Goal: Task Accomplishment & Management: Manage account settings

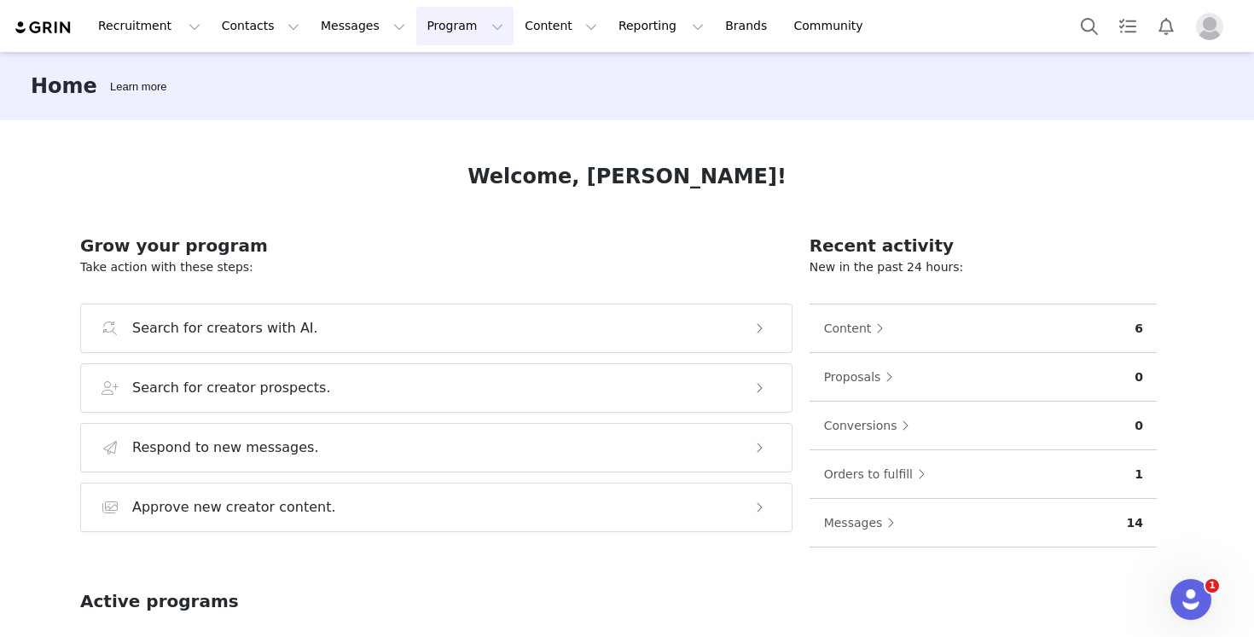
click at [439, 20] on button "Program Program" at bounding box center [464, 26] width 97 height 38
click at [446, 77] on p "Activations" at bounding box center [436, 76] width 66 height 18
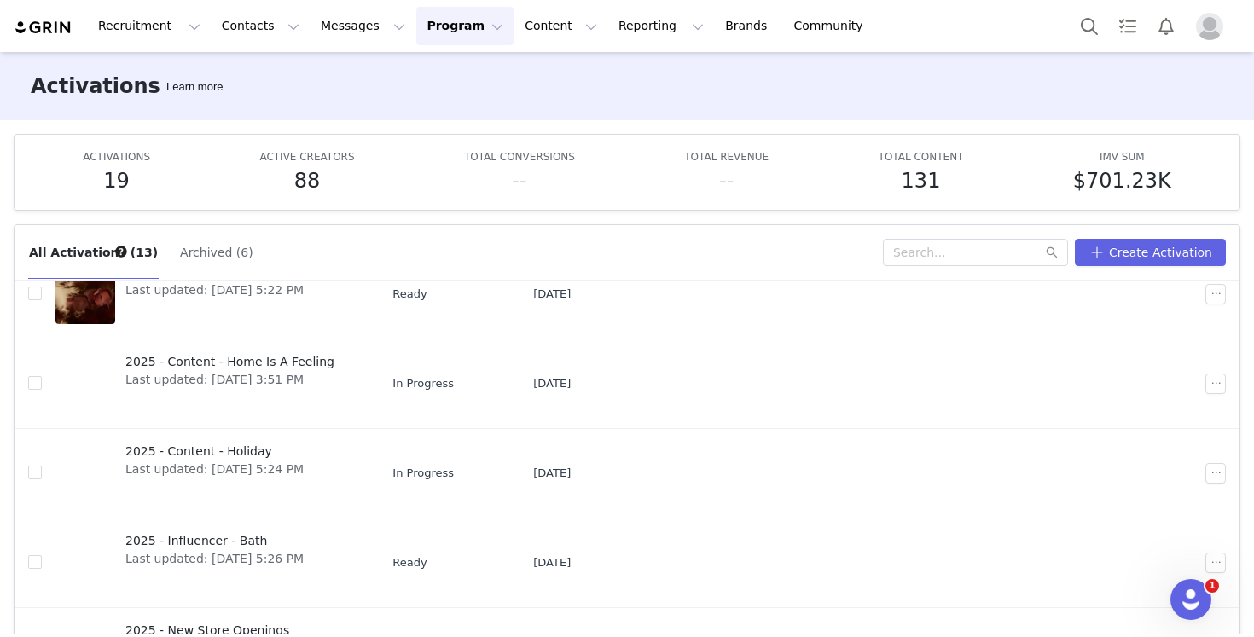
scroll to position [255, 0]
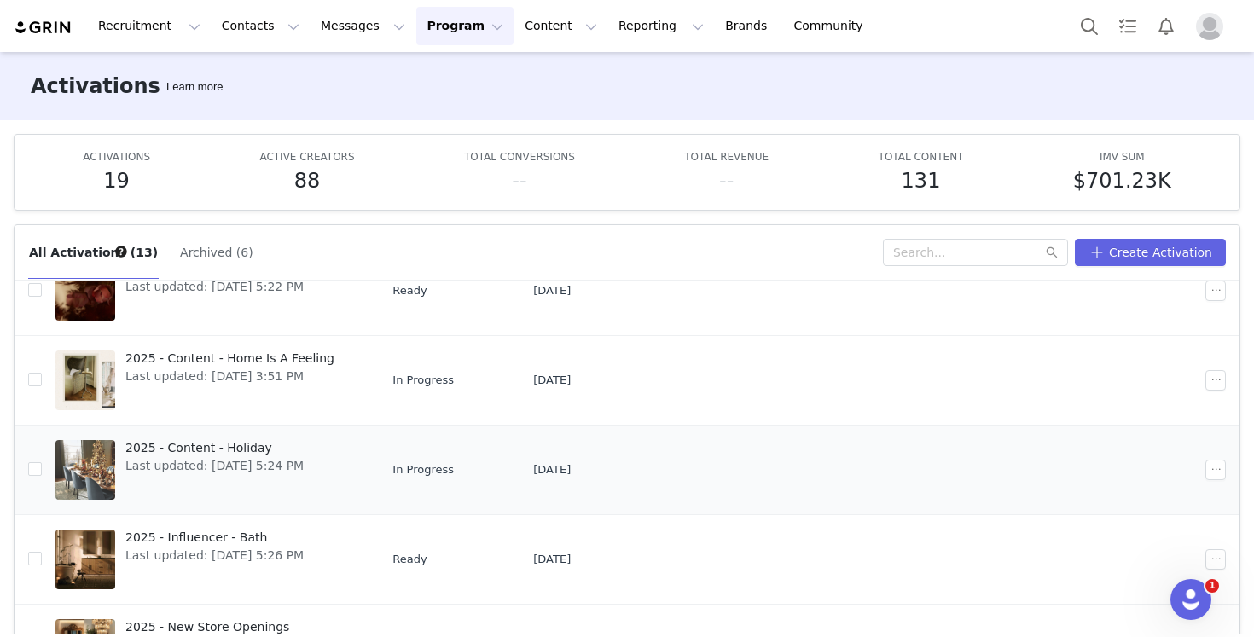
click at [236, 446] on span "2025 - Content - Holiday" at bounding box center [214, 448] width 178 height 18
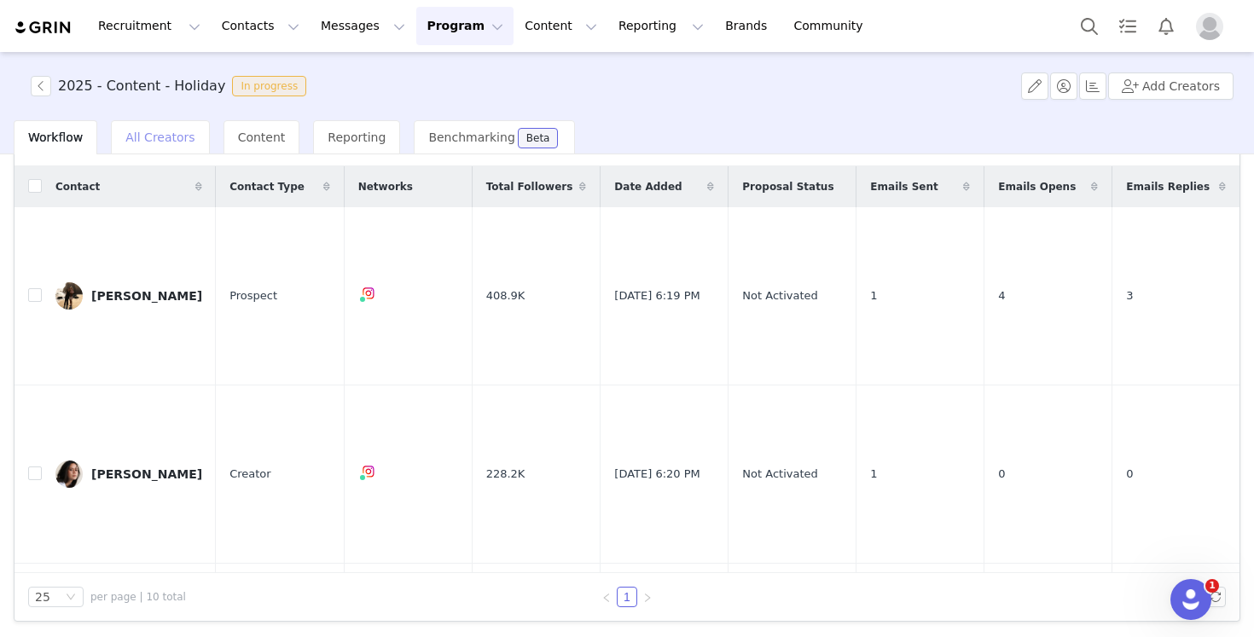
click at [165, 143] on span "All Creators" at bounding box center [159, 138] width 69 height 14
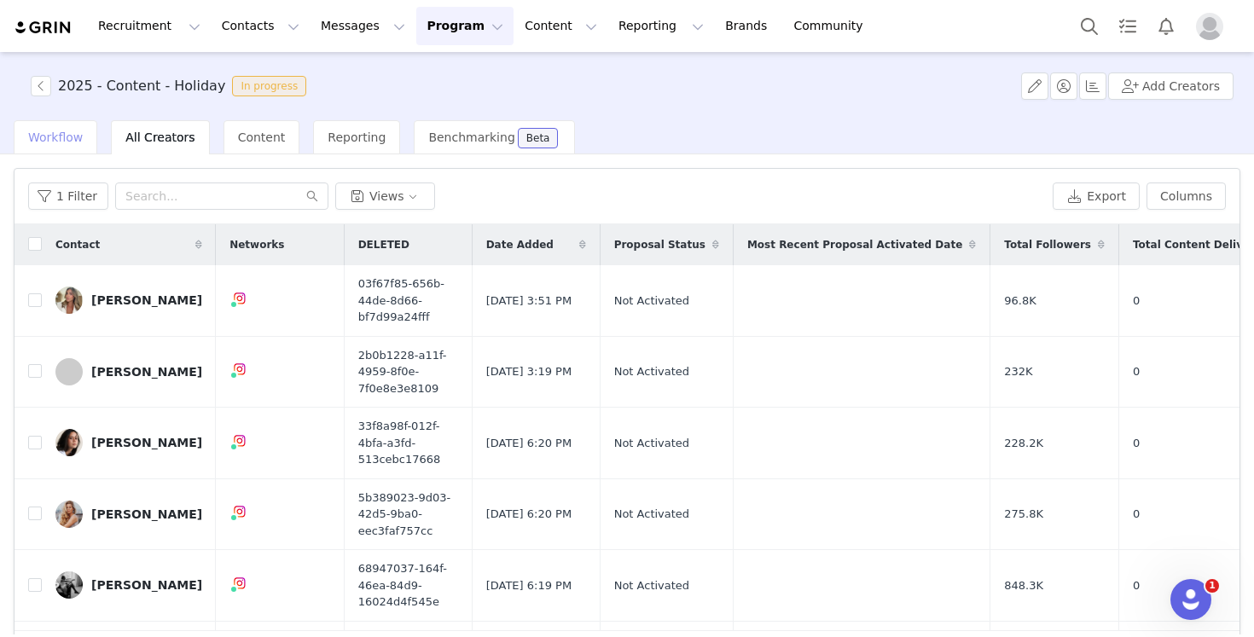
click at [77, 147] on div "Workflow" at bounding box center [56, 137] width 84 height 34
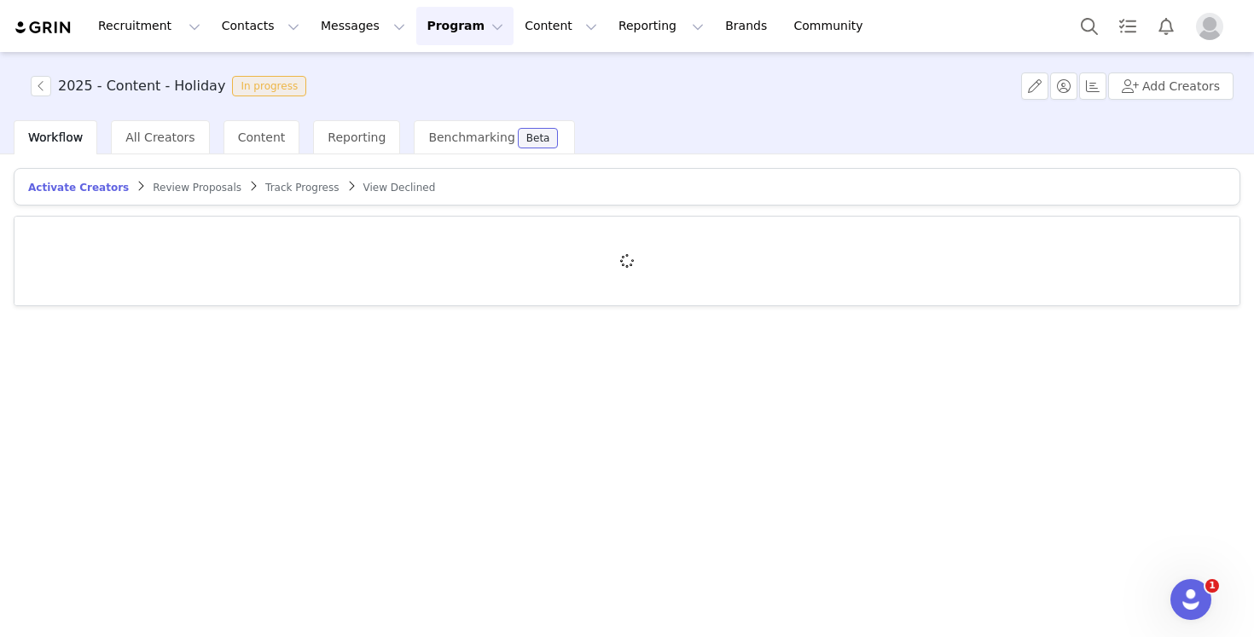
click at [174, 183] on span "Review Proposals" at bounding box center [197, 188] width 89 height 12
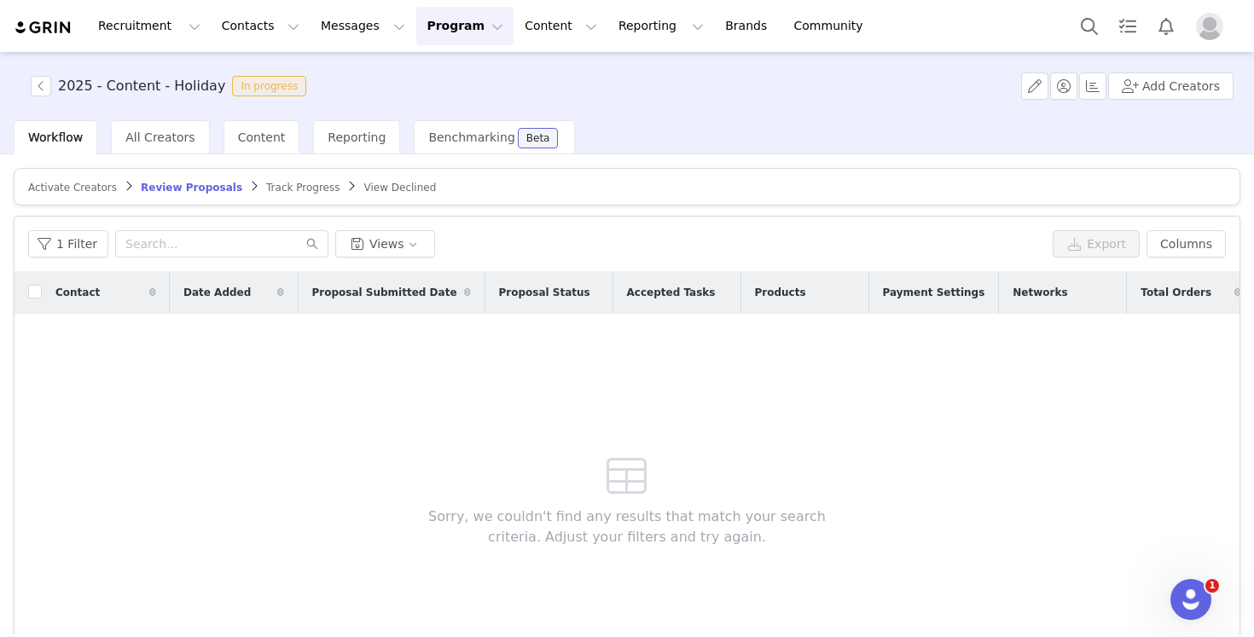
click at [295, 193] on span "Track Progress" at bounding box center [302, 188] width 73 height 12
click at [367, 197] on article "Activate Creators Review Proposals Track Progress View Declined" at bounding box center [627, 187] width 1227 height 38
click at [97, 184] on span "Activate Creators" at bounding box center [72, 188] width 89 height 12
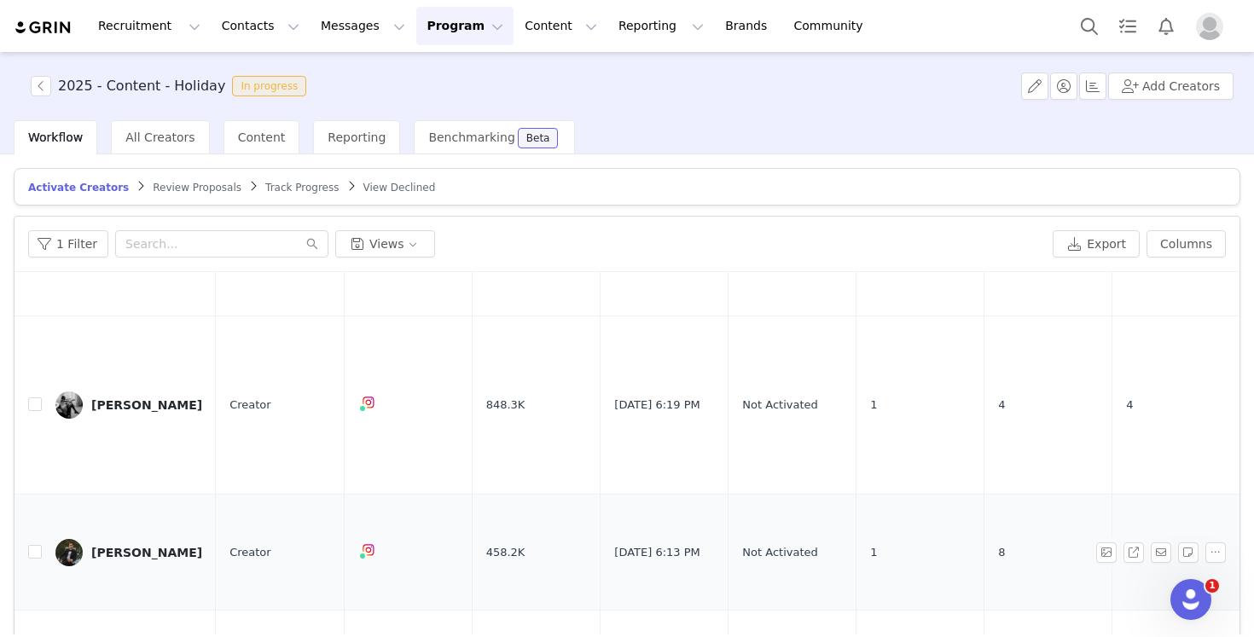
scroll to position [1016, 0]
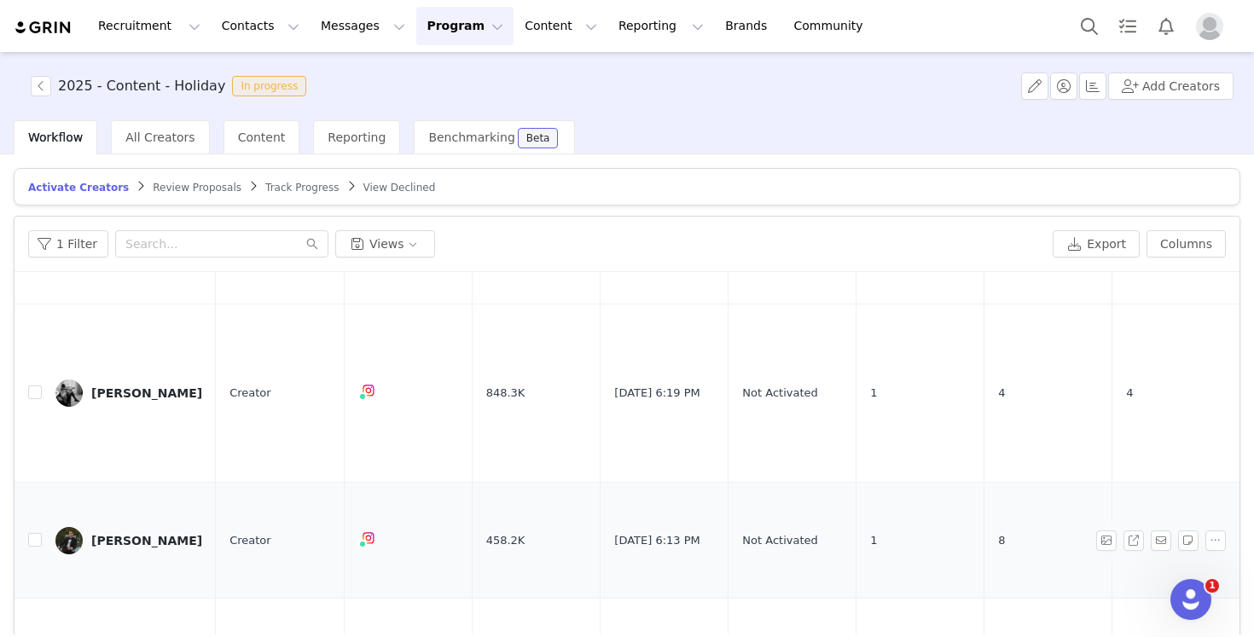
click at [146, 539] on div "[PERSON_NAME]" at bounding box center [146, 541] width 111 height 14
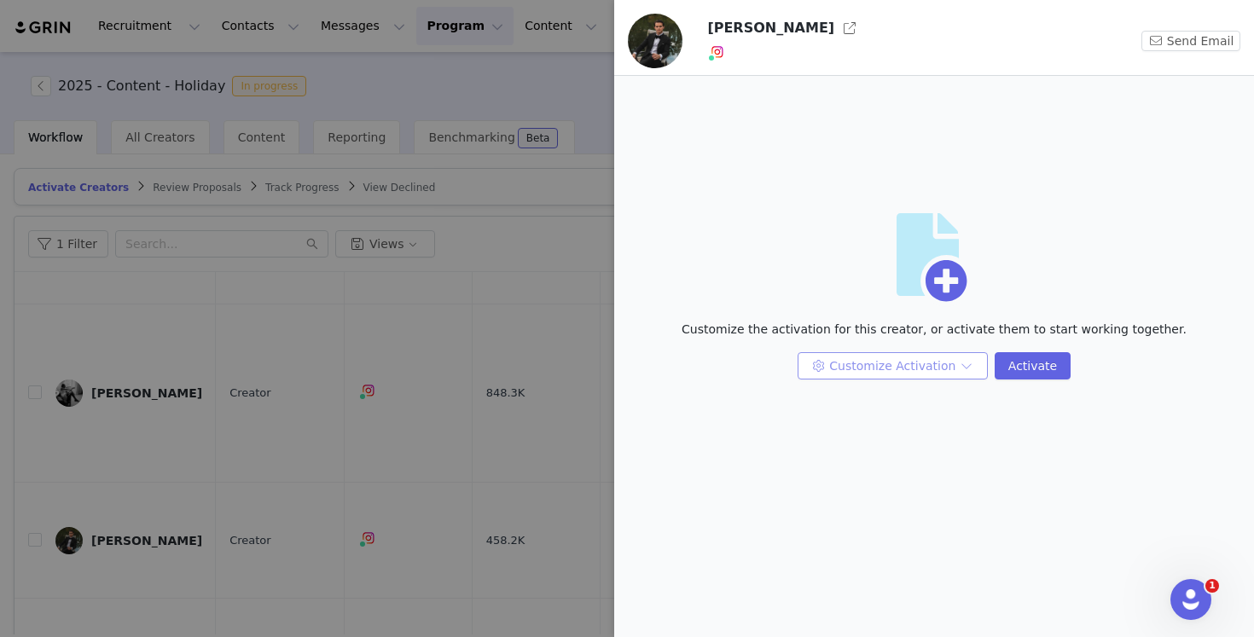
click at [943, 367] on button "Customize Activation" at bounding box center [893, 365] width 190 height 27
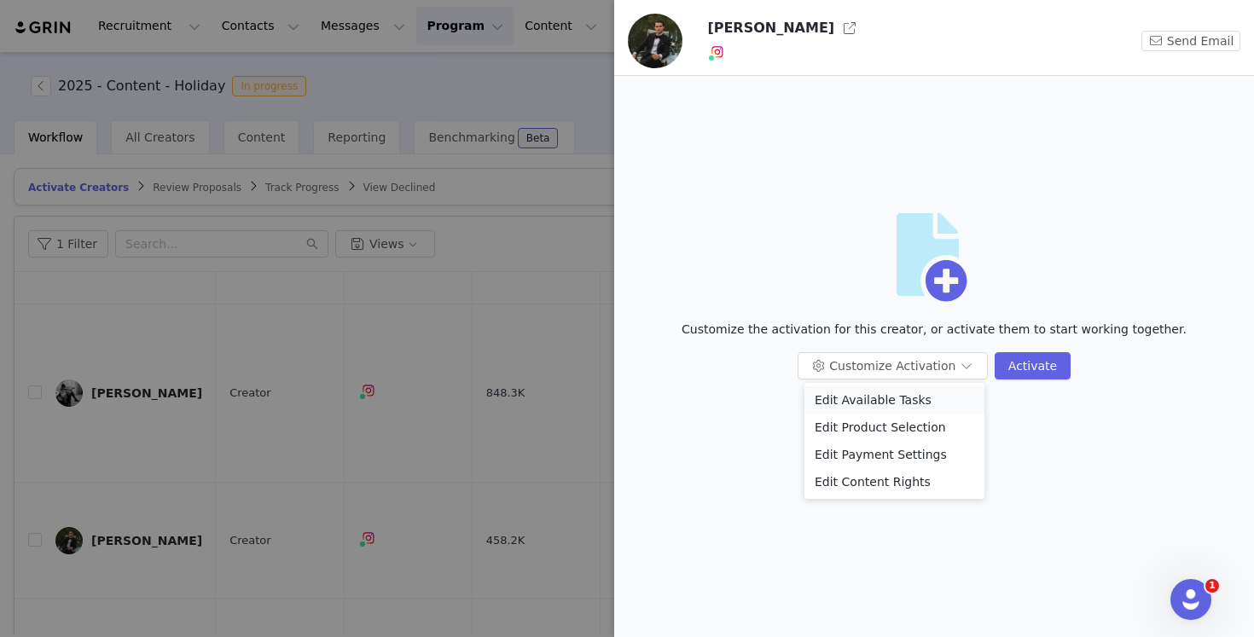
click at [927, 398] on li "Edit Available Tasks" at bounding box center [894, 399] width 180 height 27
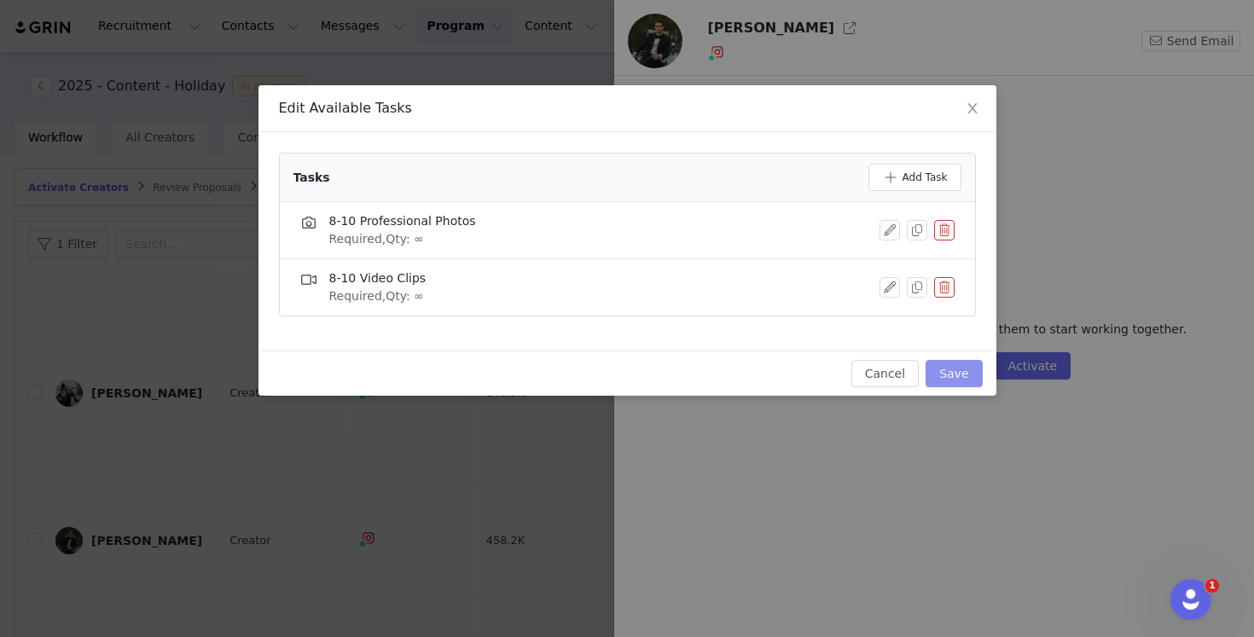
click at [967, 363] on button "Save" at bounding box center [954, 373] width 56 height 27
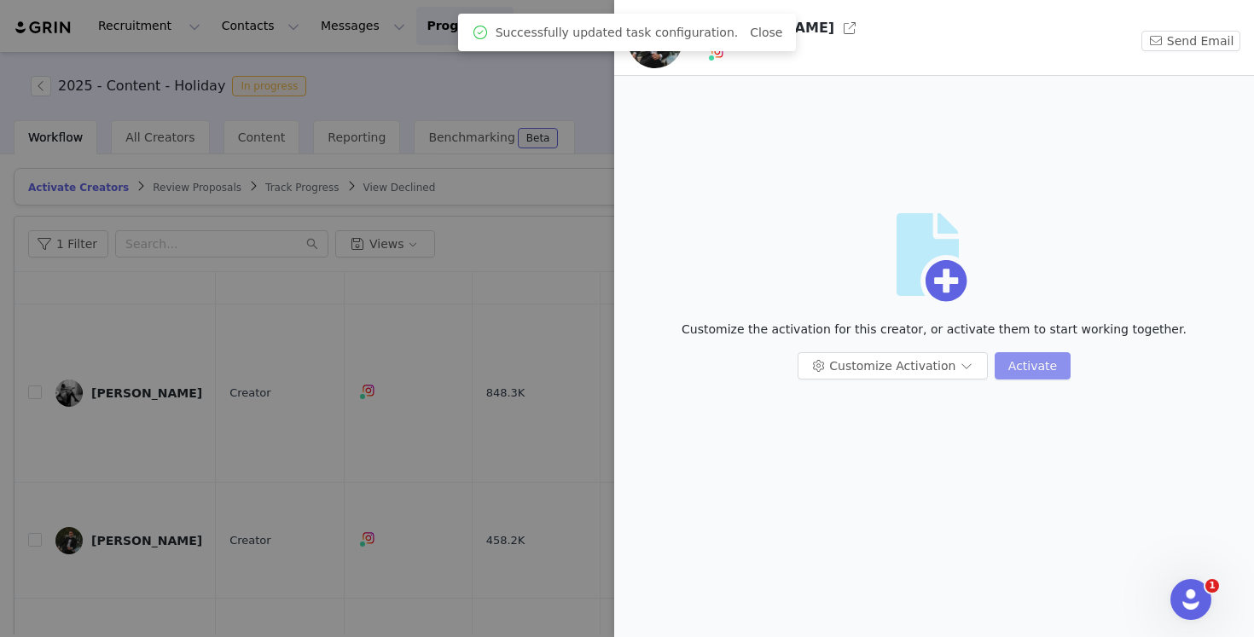
scroll to position [0, 0]
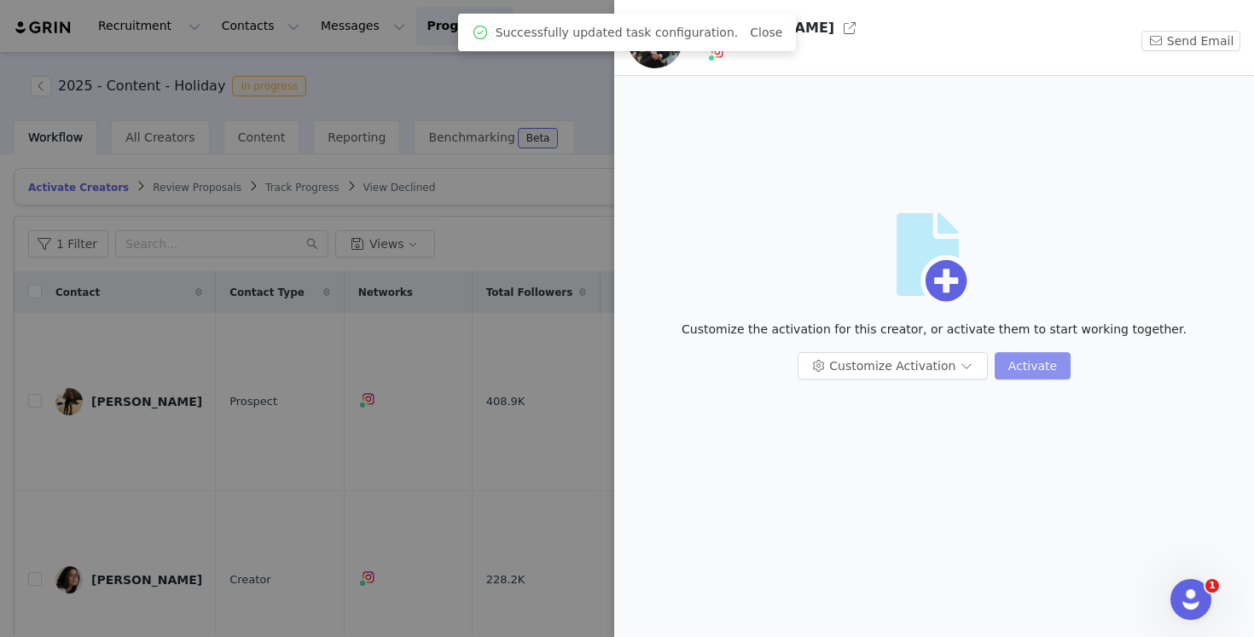
click at [1038, 373] on button "Activate" at bounding box center [1033, 365] width 76 height 27
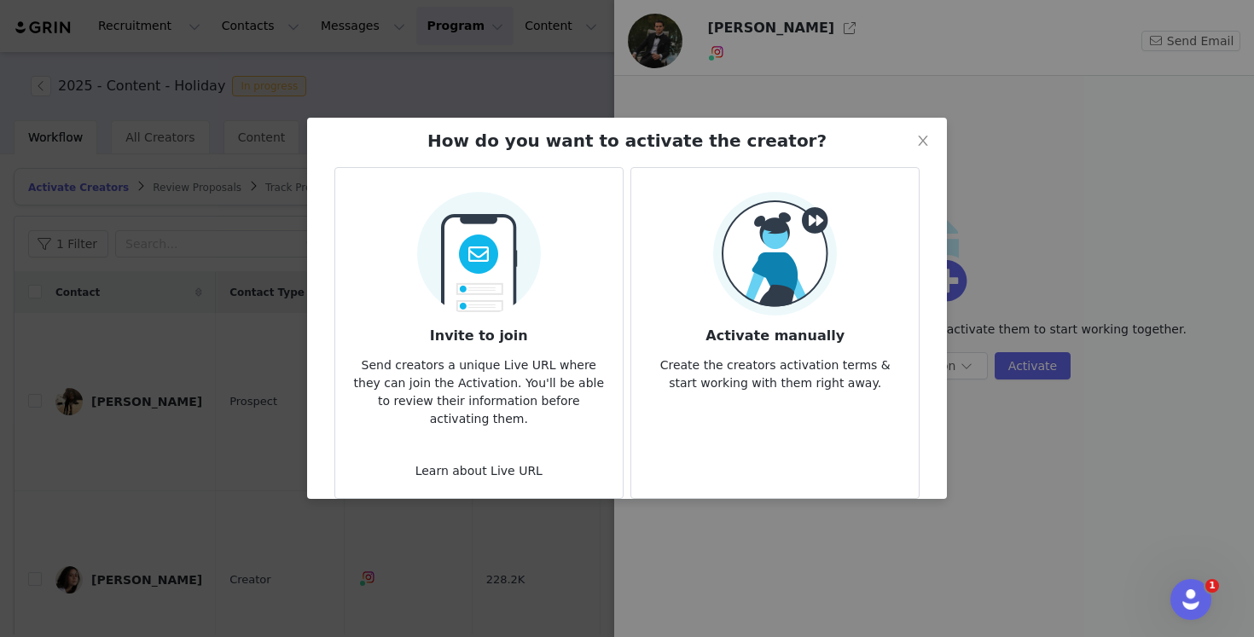
click at [789, 323] on h3 "Activate manually" at bounding box center [775, 331] width 260 height 31
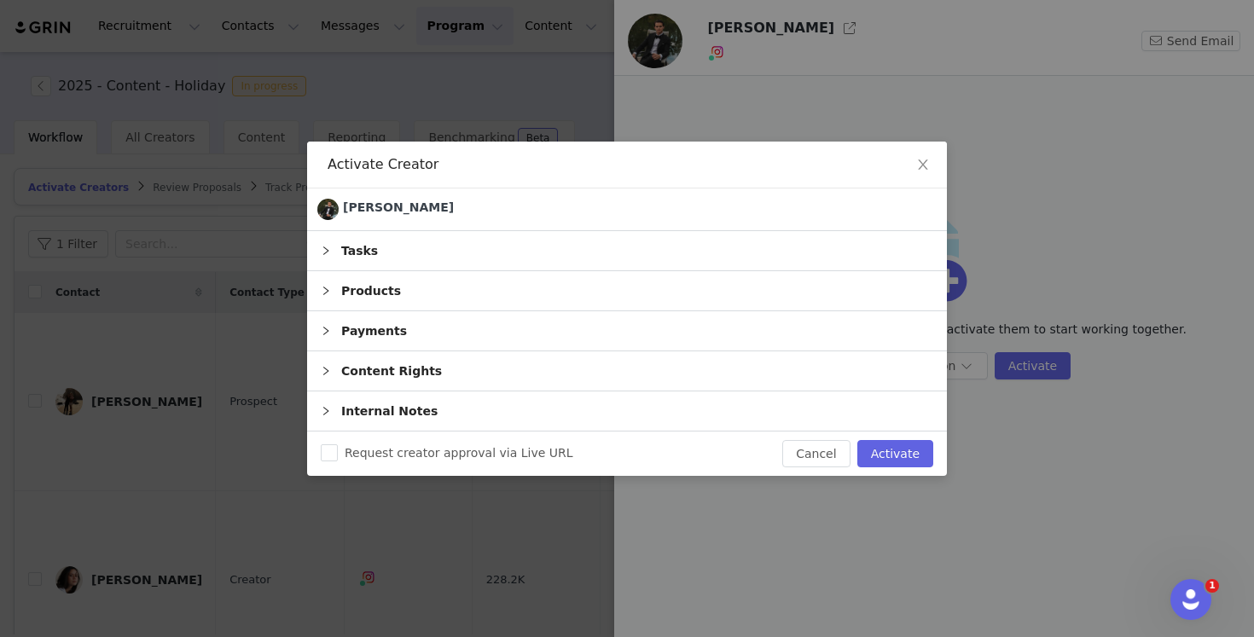
click at [485, 253] on div "Tasks" at bounding box center [627, 250] width 640 height 39
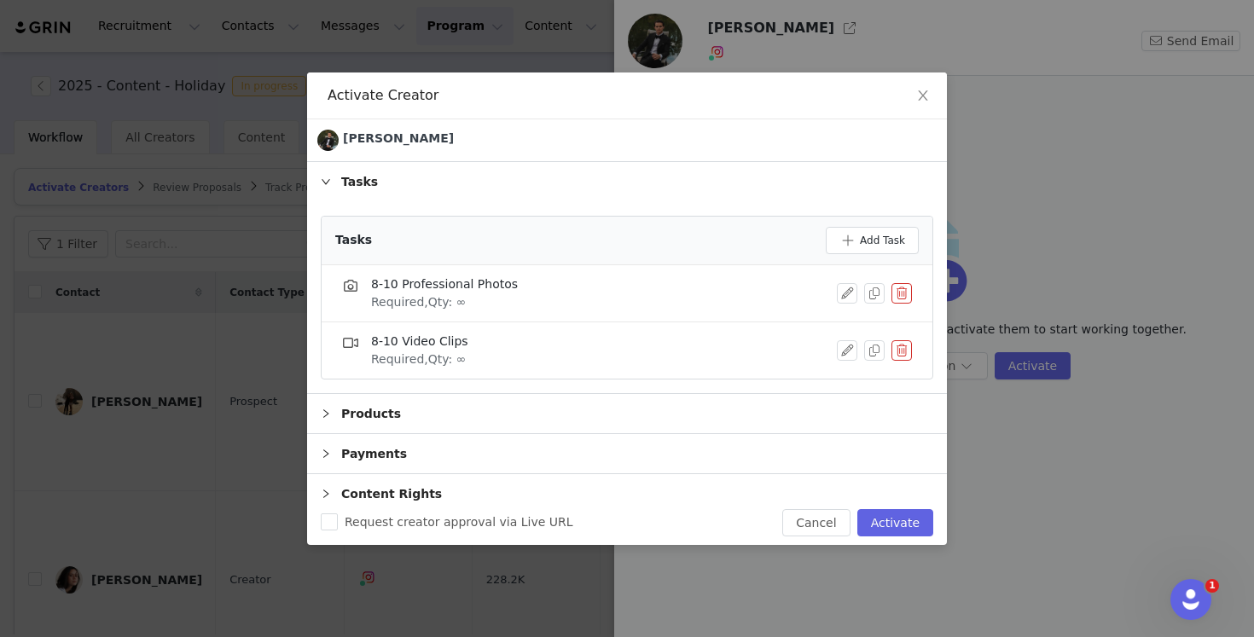
click at [428, 182] on div "Tasks" at bounding box center [627, 181] width 640 height 39
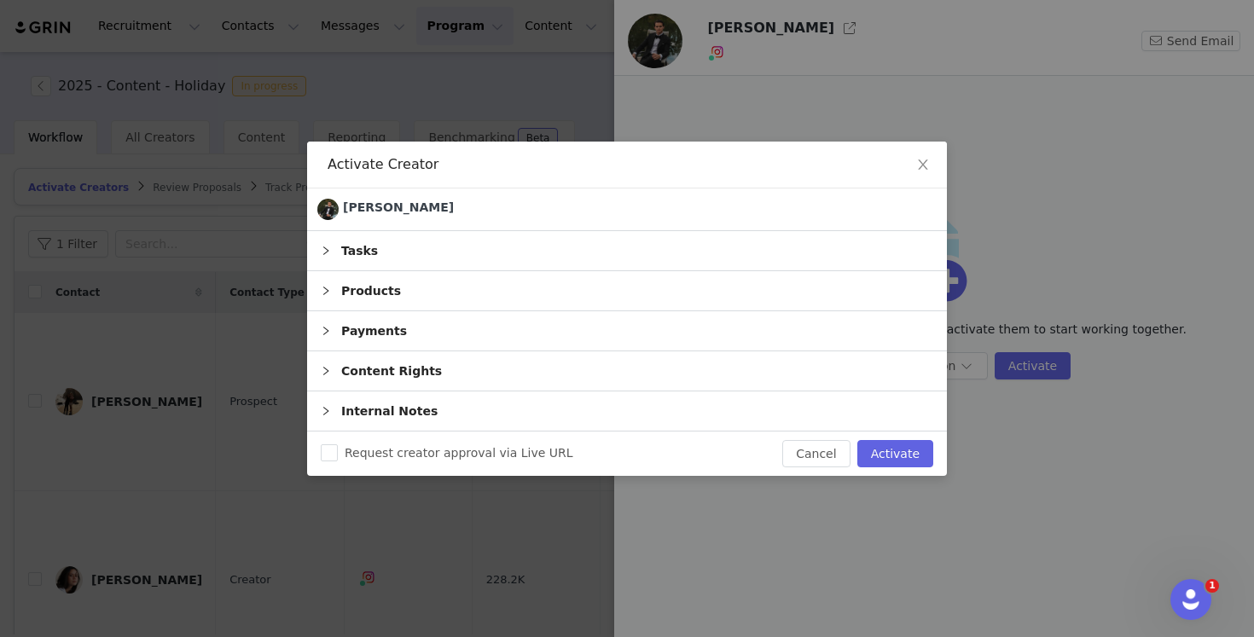
click at [374, 287] on div "Products" at bounding box center [627, 290] width 640 height 39
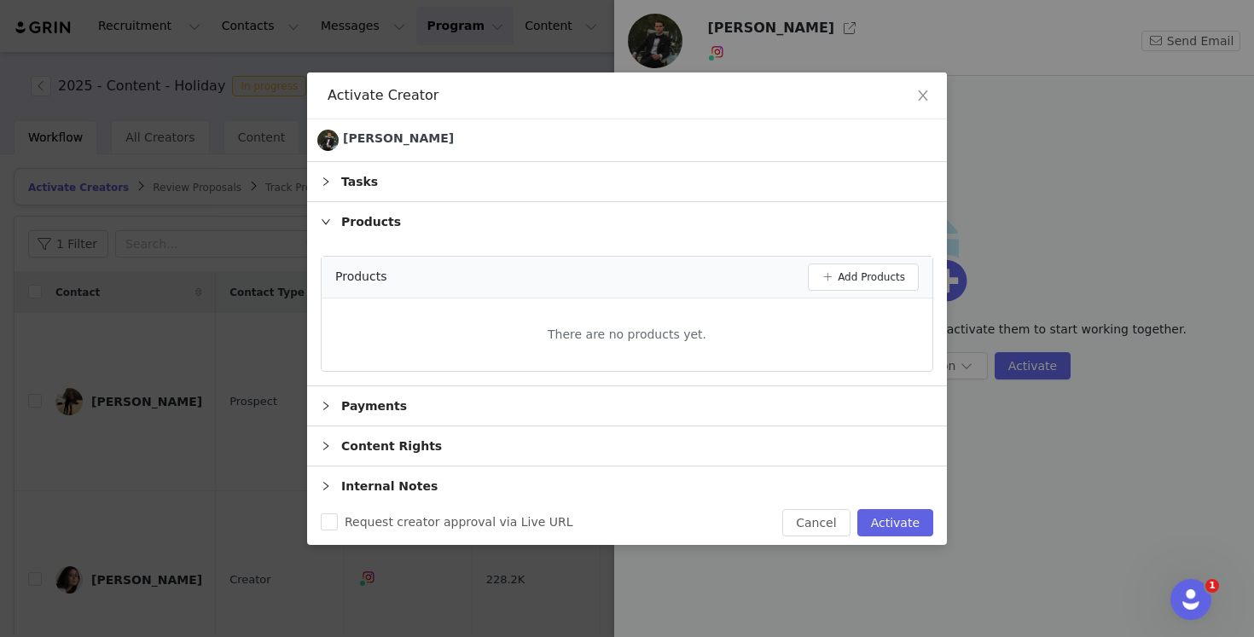
click at [354, 223] on div "Products" at bounding box center [627, 221] width 640 height 39
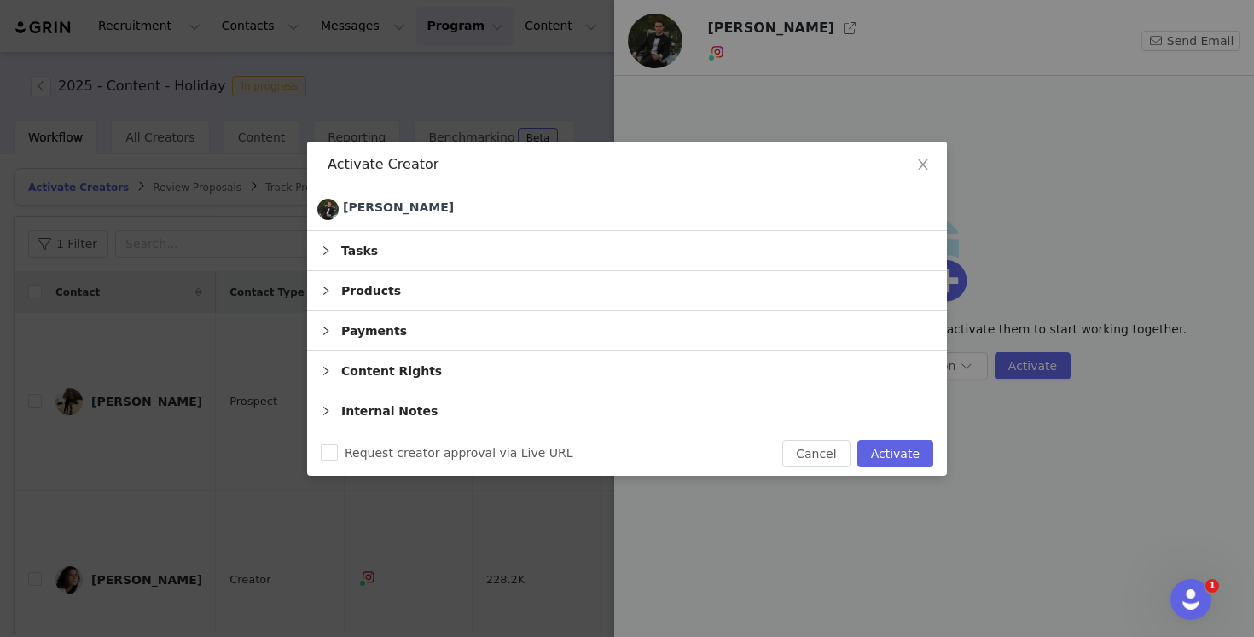
click at [347, 322] on div "Payments" at bounding box center [627, 330] width 640 height 39
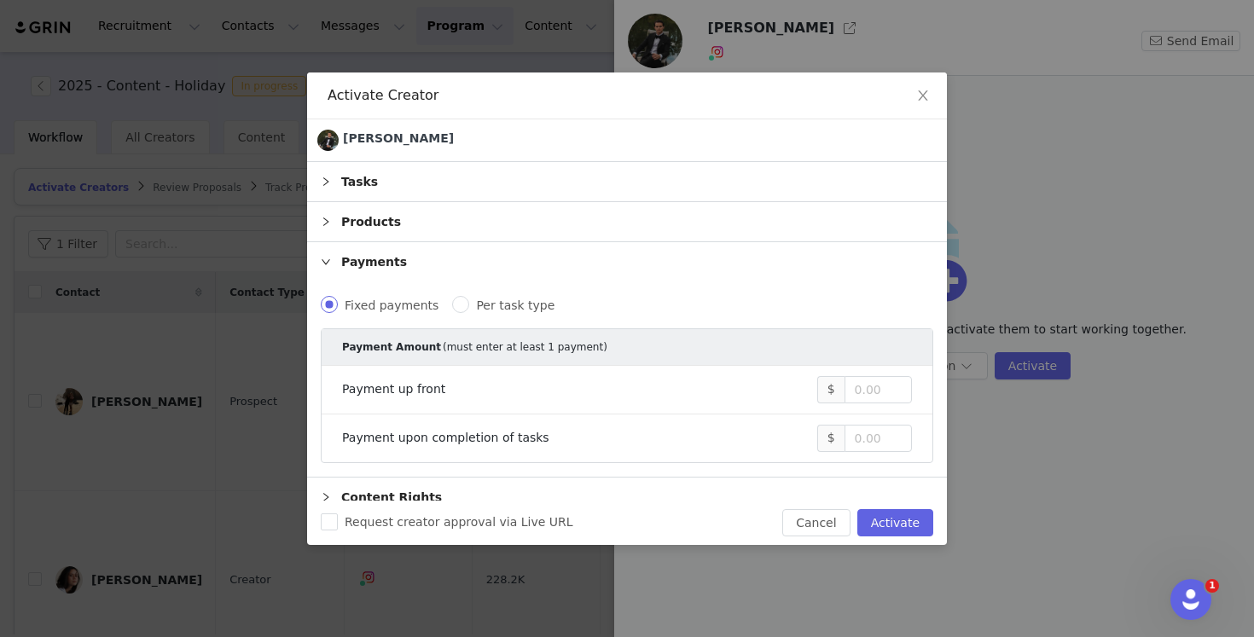
click at [360, 266] on div "Payments" at bounding box center [627, 261] width 640 height 39
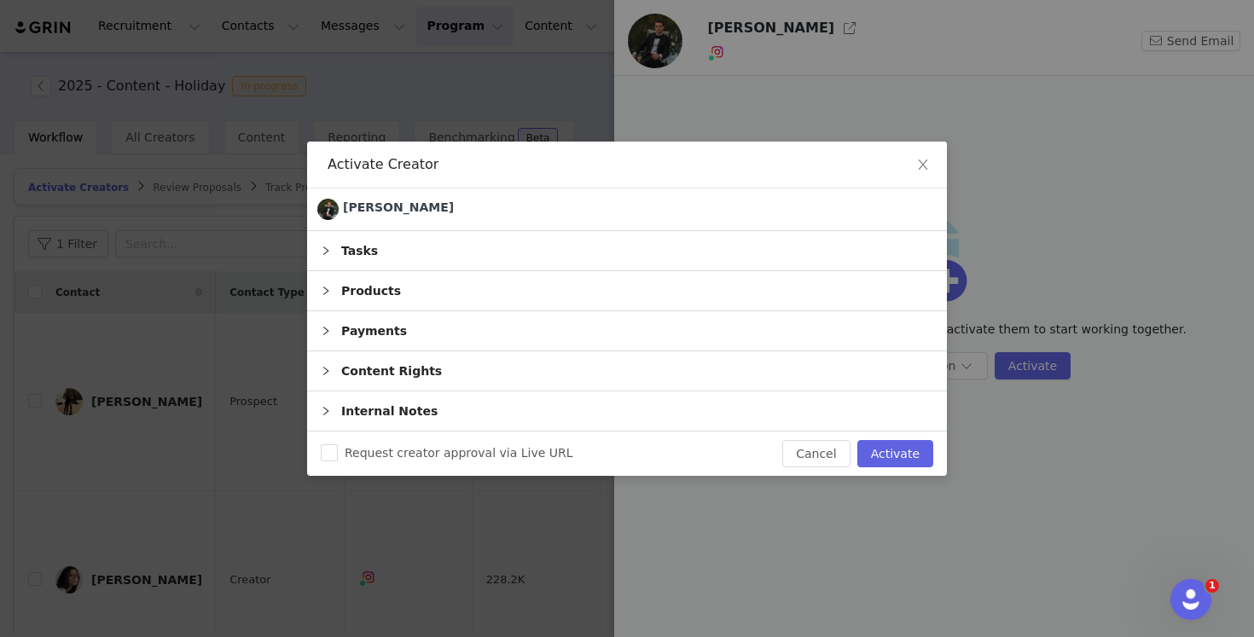
click at [360, 370] on div "Content Rights" at bounding box center [627, 370] width 640 height 39
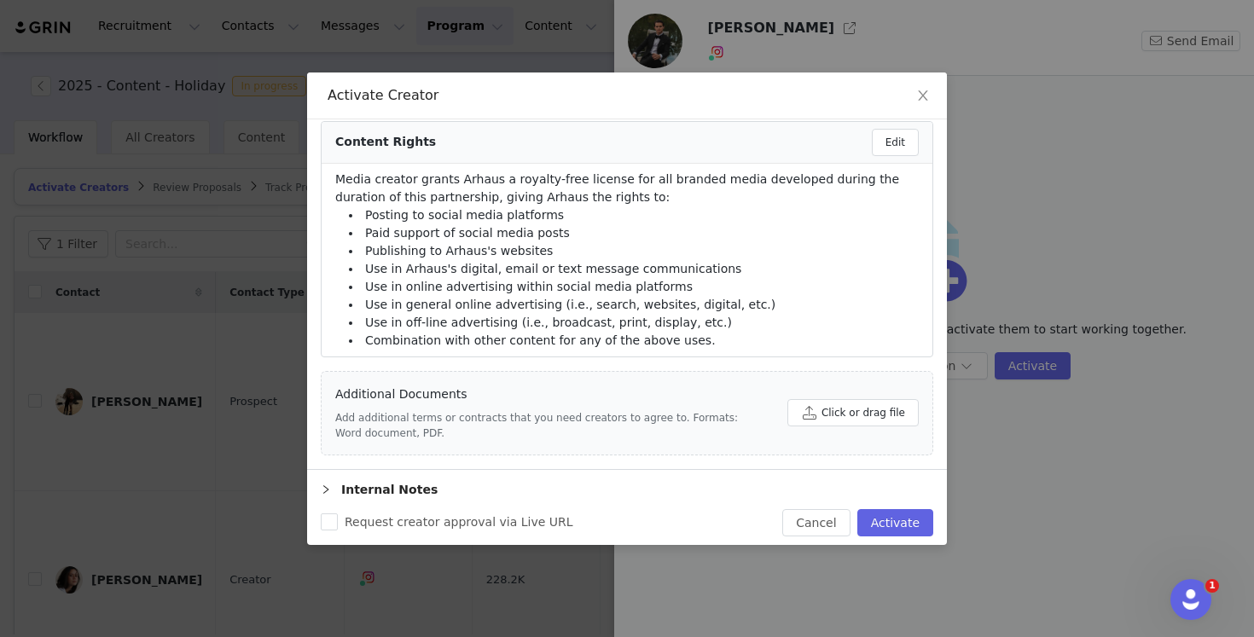
scroll to position [224, 0]
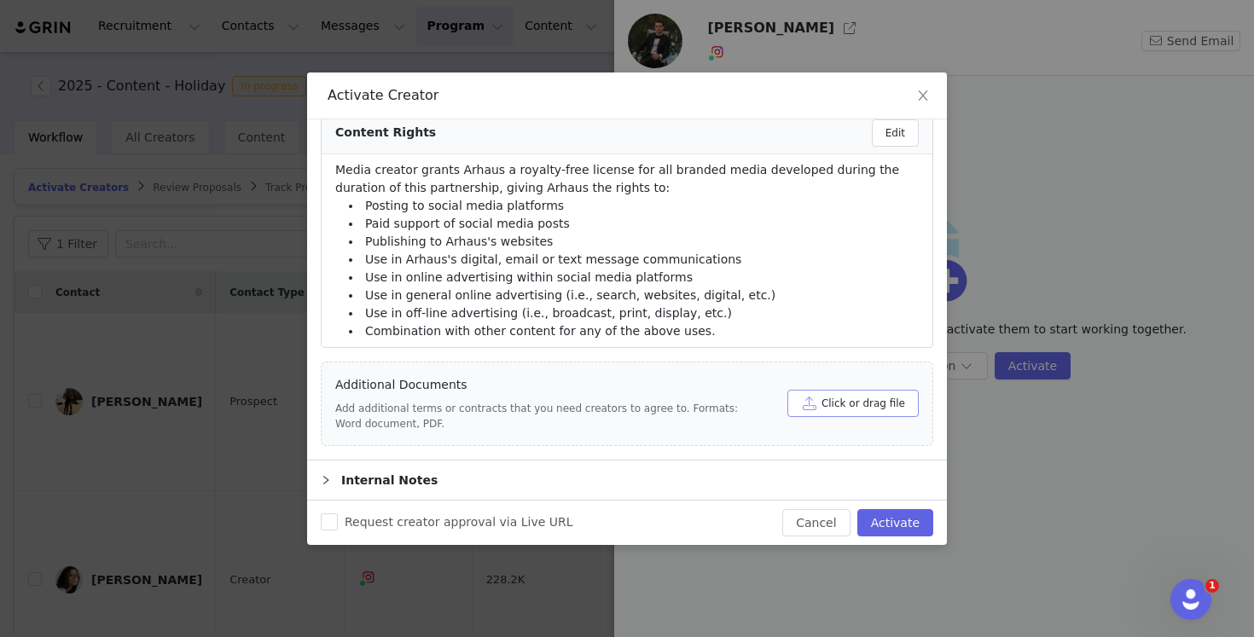
click at [845, 409] on button "Click or drag file" at bounding box center [852, 403] width 131 height 27
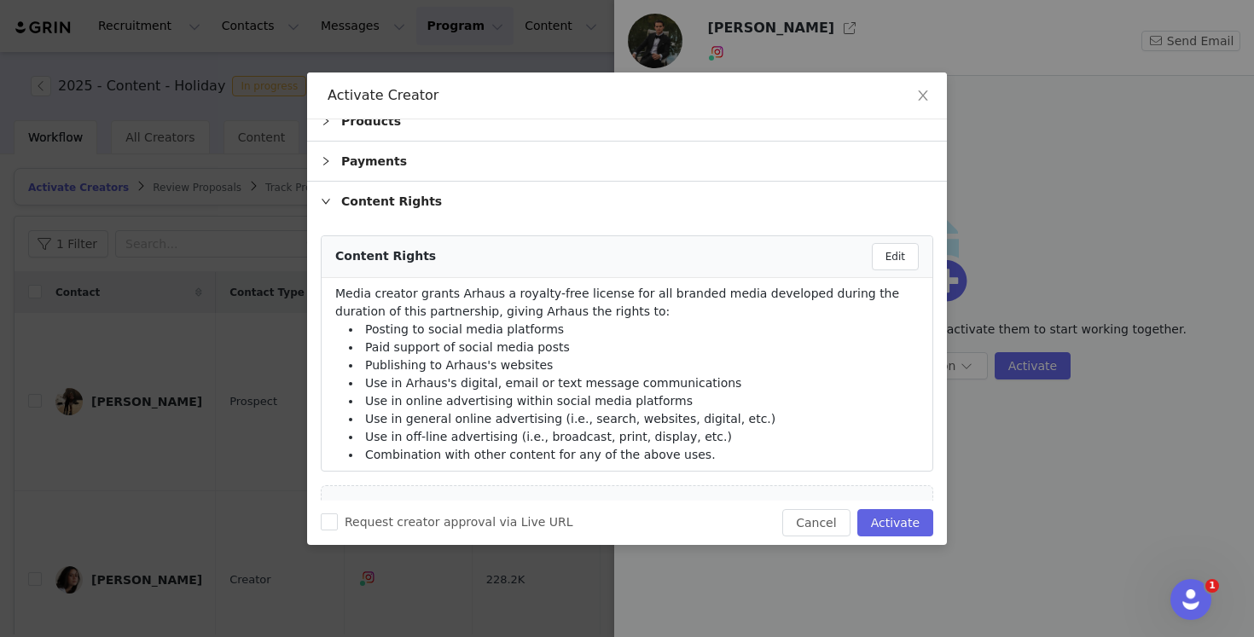
scroll to position [45, 0]
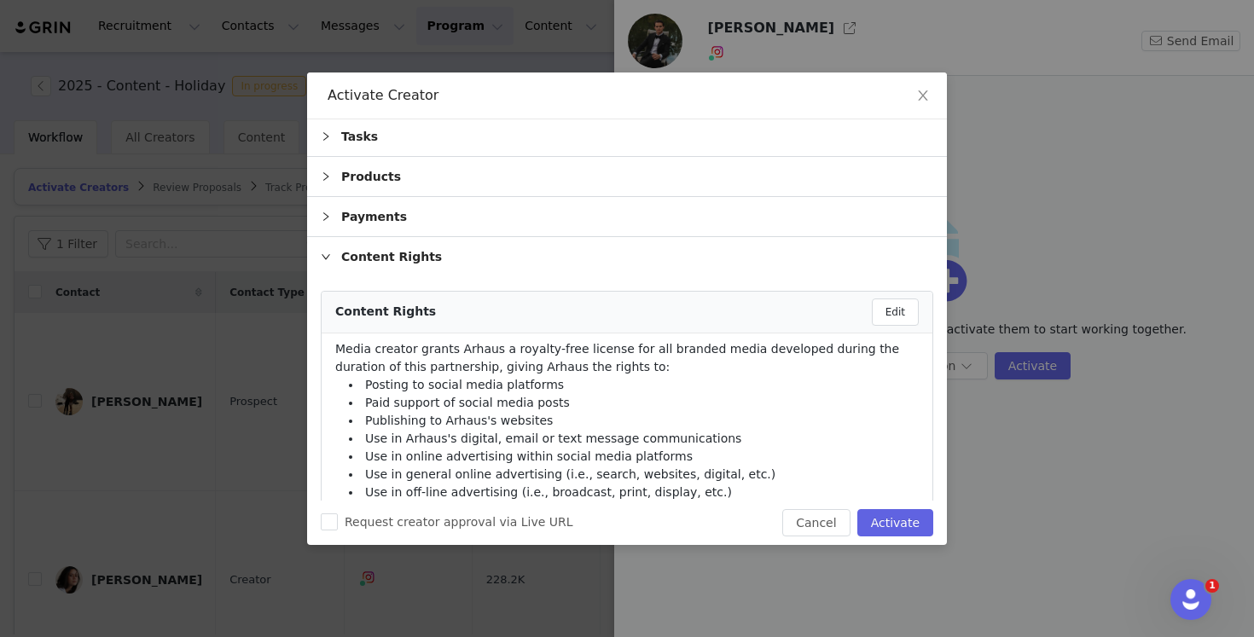
click at [328, 246] on div "Content Rights" at bounding box center [627, 256] width 640 height 39
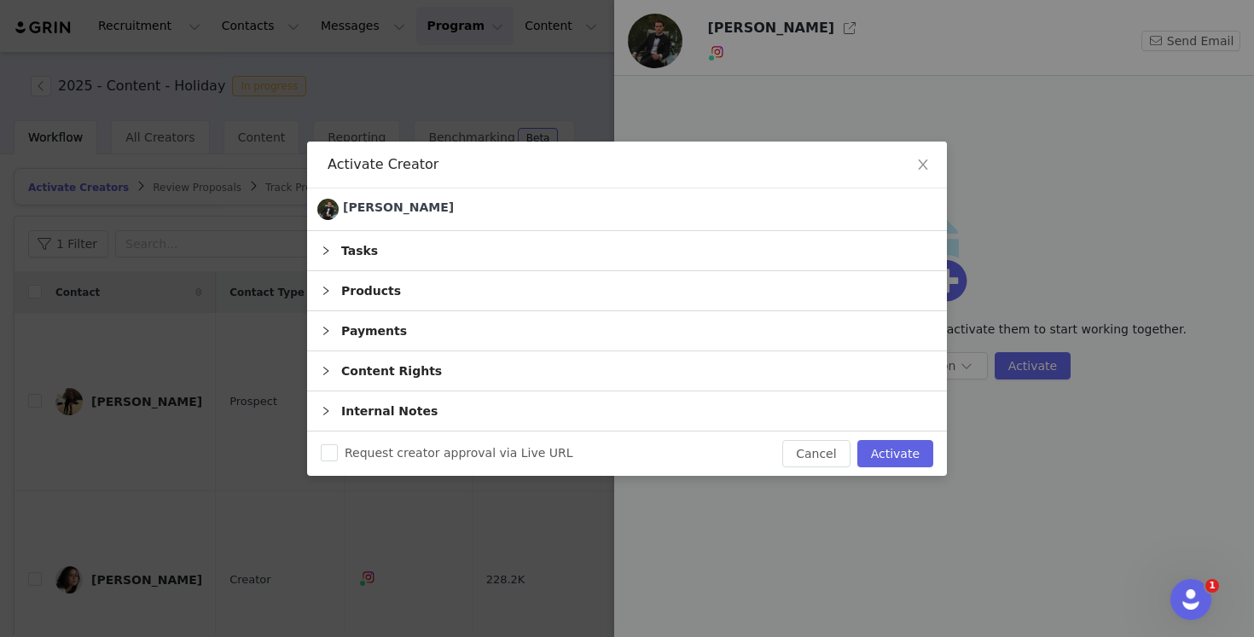
scroll to position [0, 0]
click at [882, 466] on button "Activate" at bounding box center [895, 453] width 76 height 27
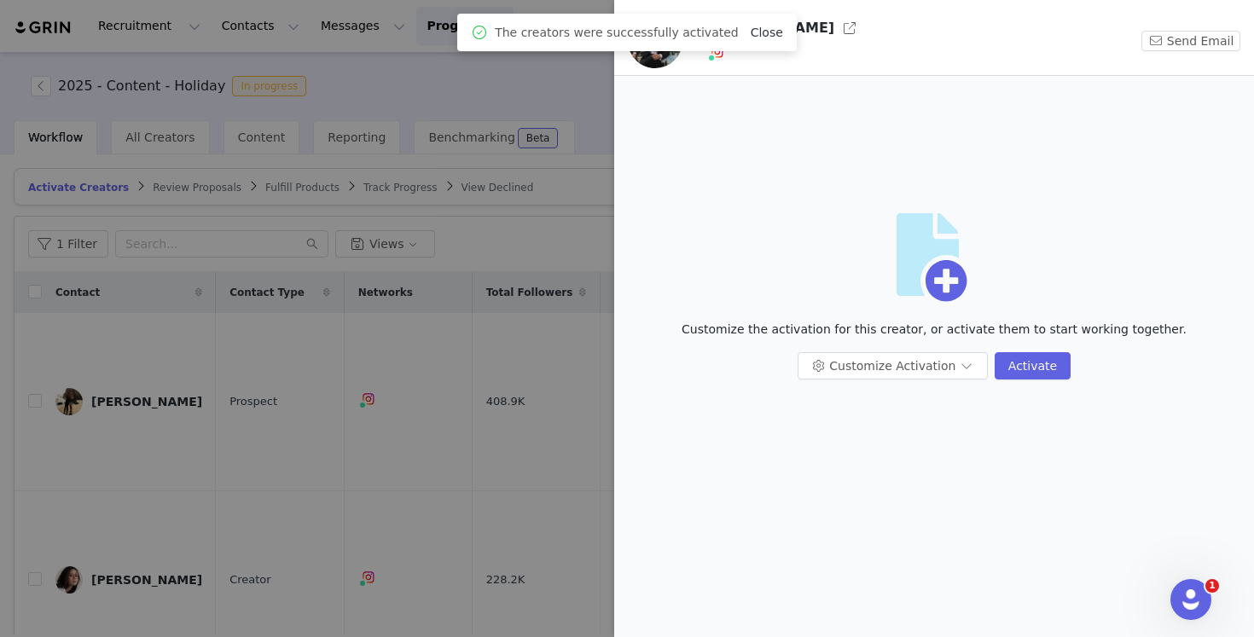
click at [751, 33] on link "Close" at bounding box center [767, 33] width 32 height 14
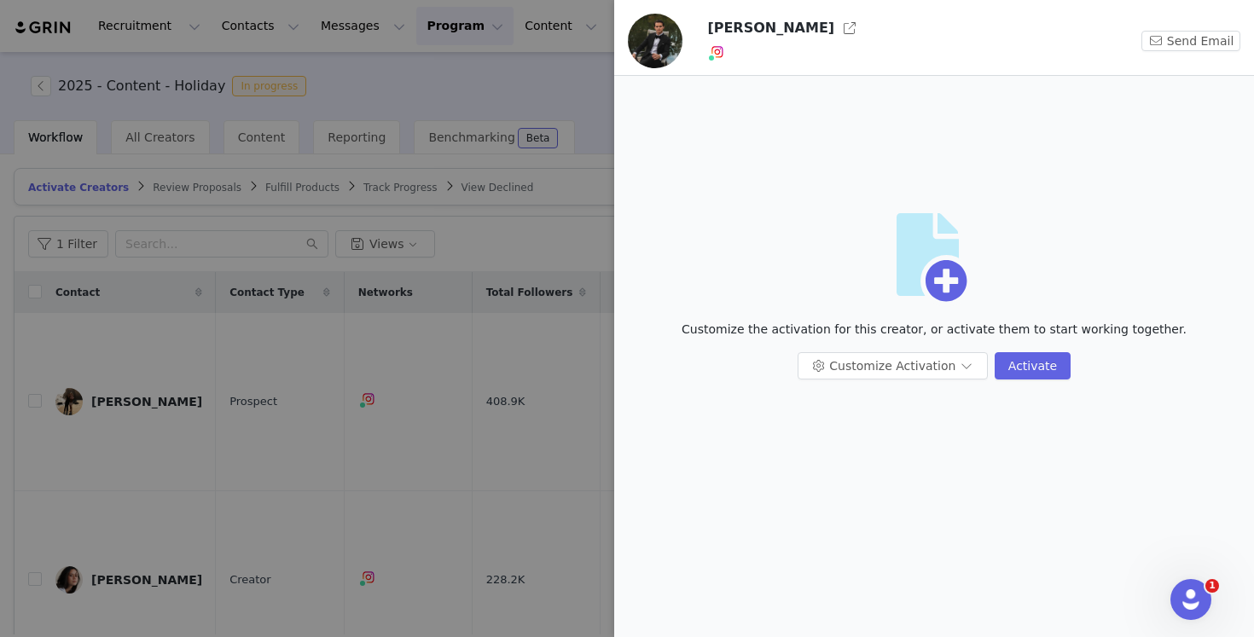
click at [473, 241] on div at bounding box center [627, 318] width 1254 height 637
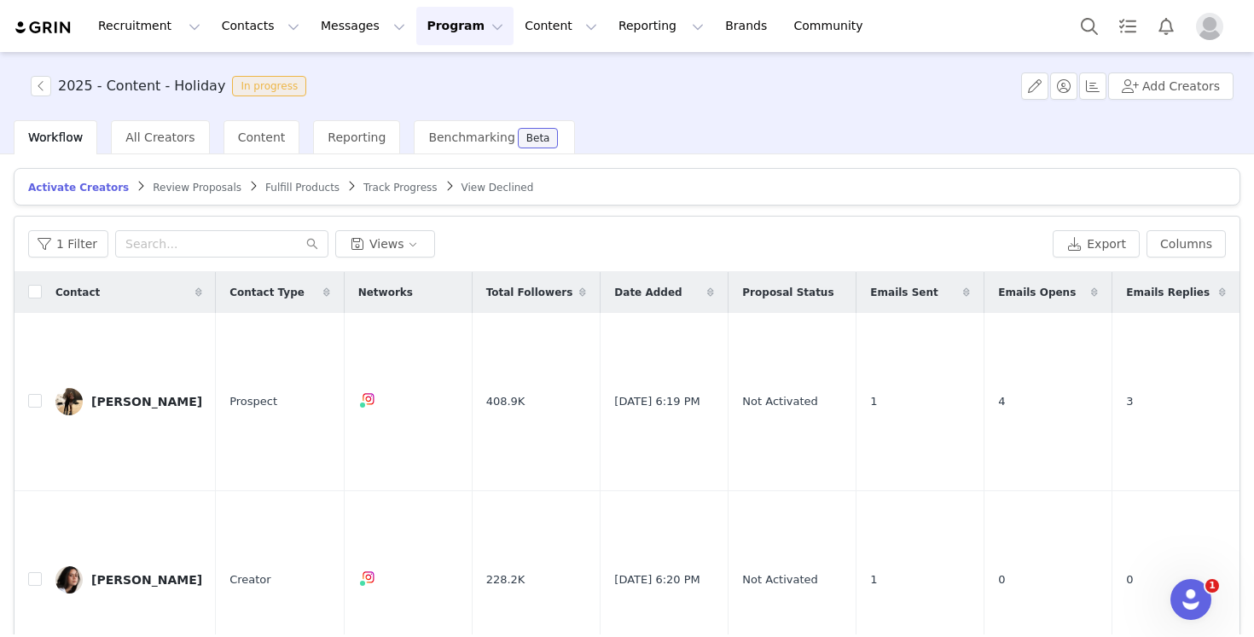
click at [363, 183] on span "Track Progress" at bounding box center [399, 188] width 73 height 12
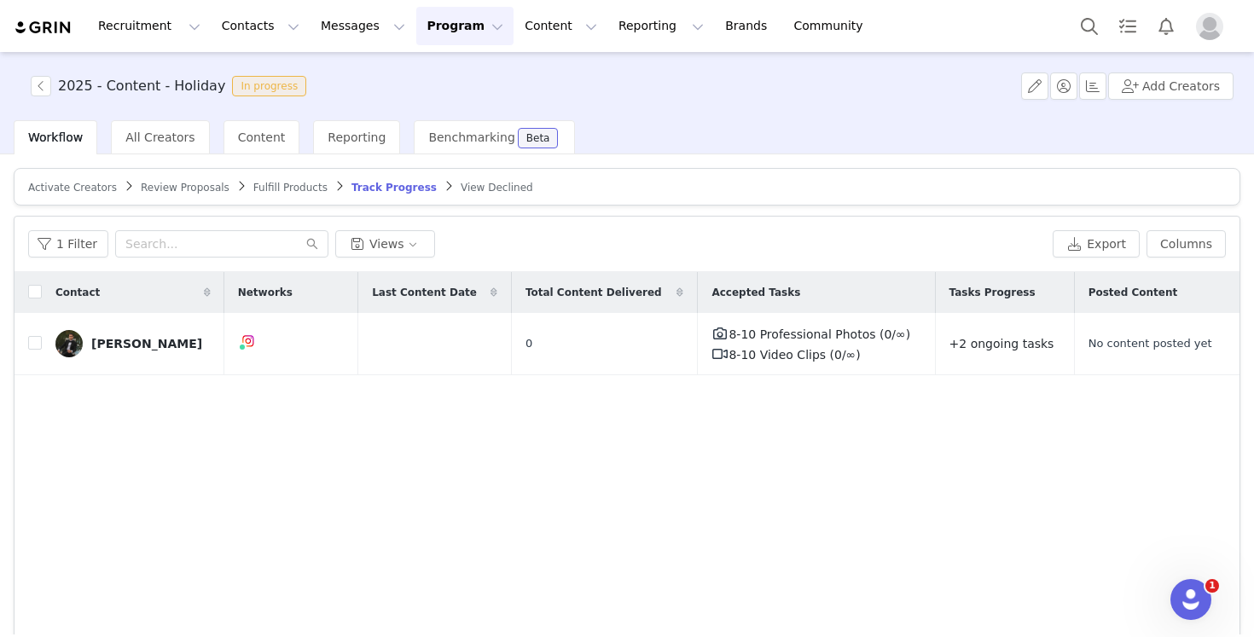
click at [80, 190] on span "Activate Creators" at bounding box center [72, 188] width 89 height 12
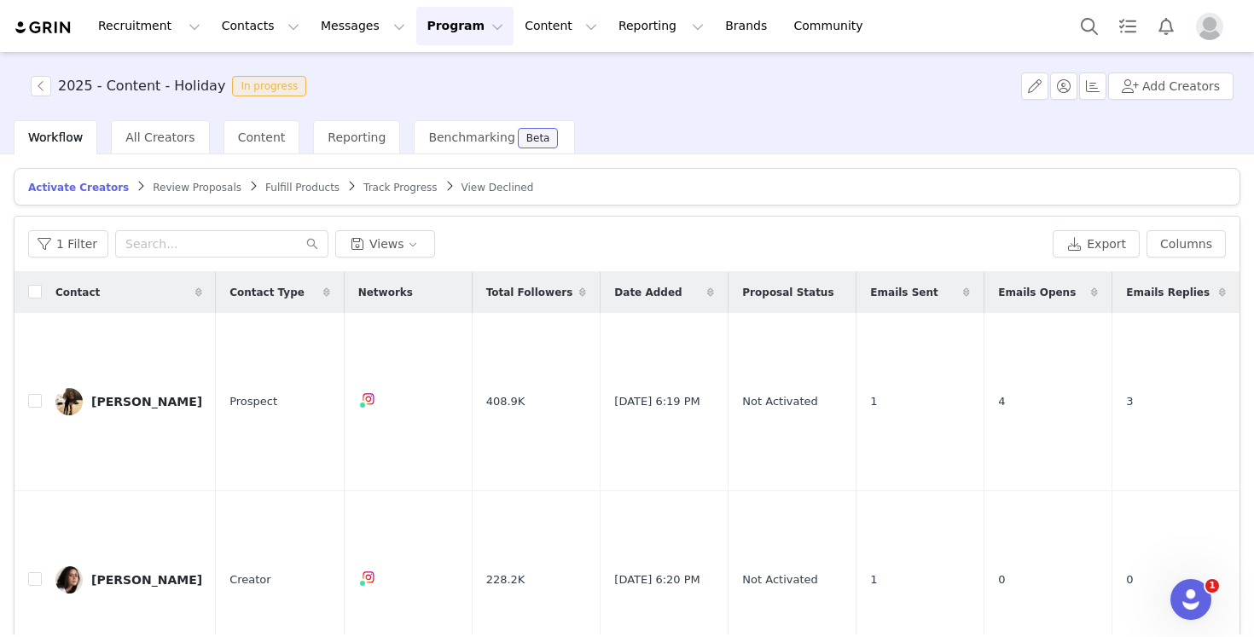
click at [34, 34] on img at bounding box center [44, 28] width 60 height 16
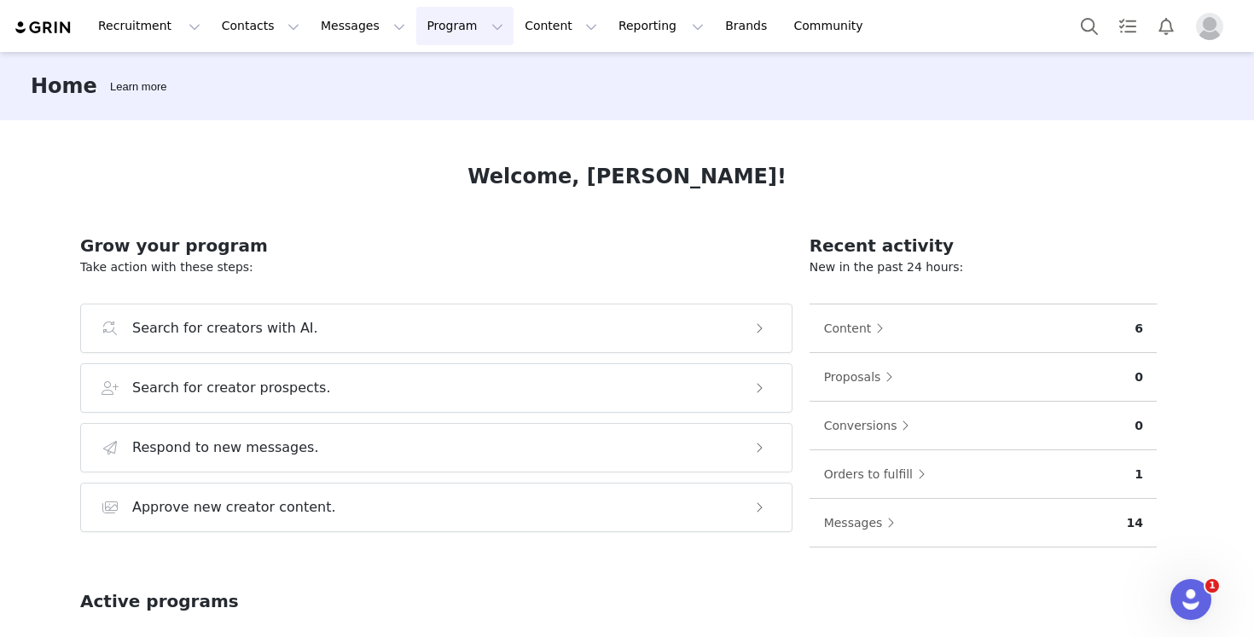
click at [416, 30] on button "Program Program" at bounding box center [464, 26] width 97 height 38
click at [414, 73] on p "Activations" at bounding box center [436, 76] width 66 height 18
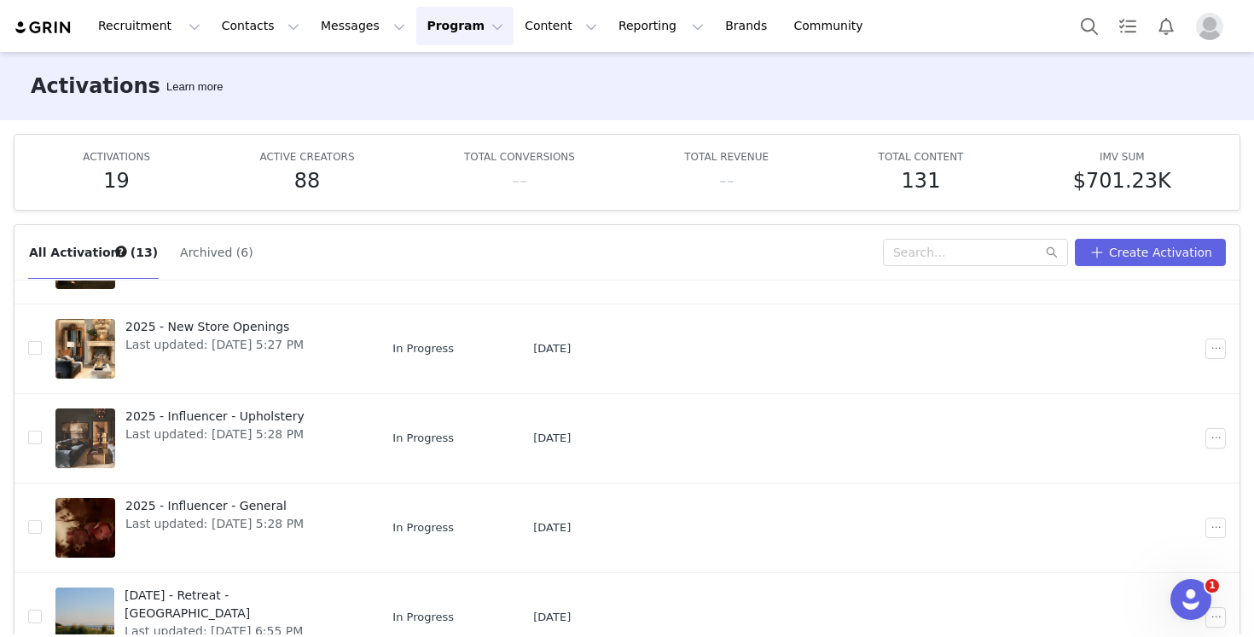
scroll to position [90, 0]
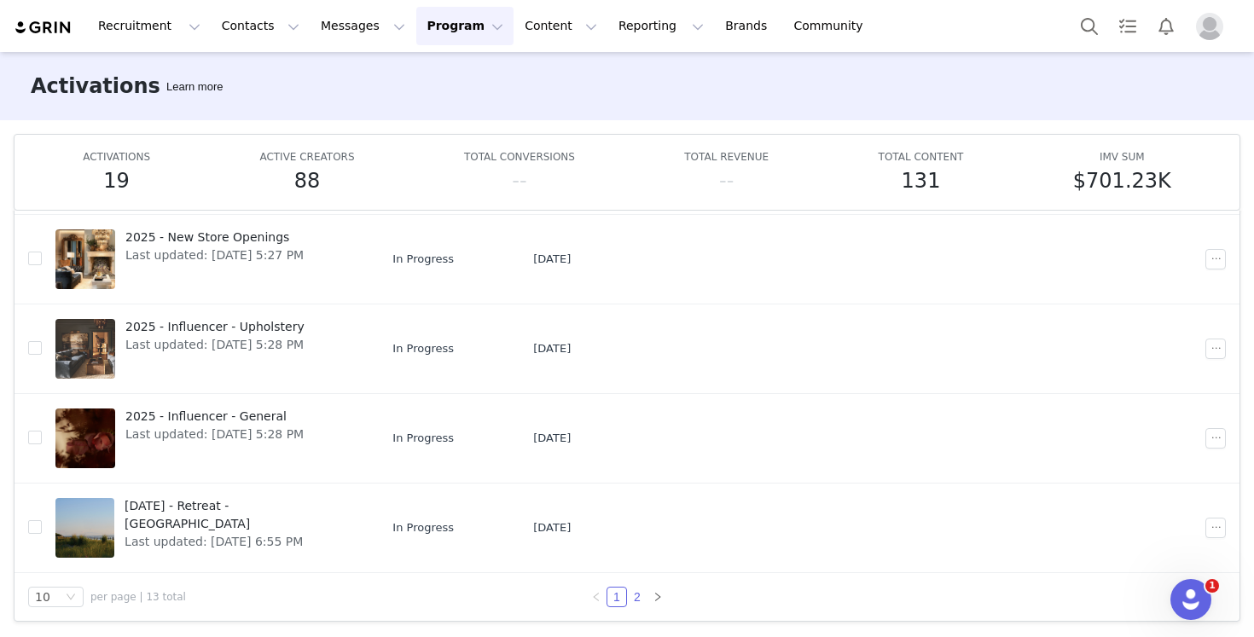
click at [638, 596] on link "2" at bounding box center [637, 597] width 19 height 19
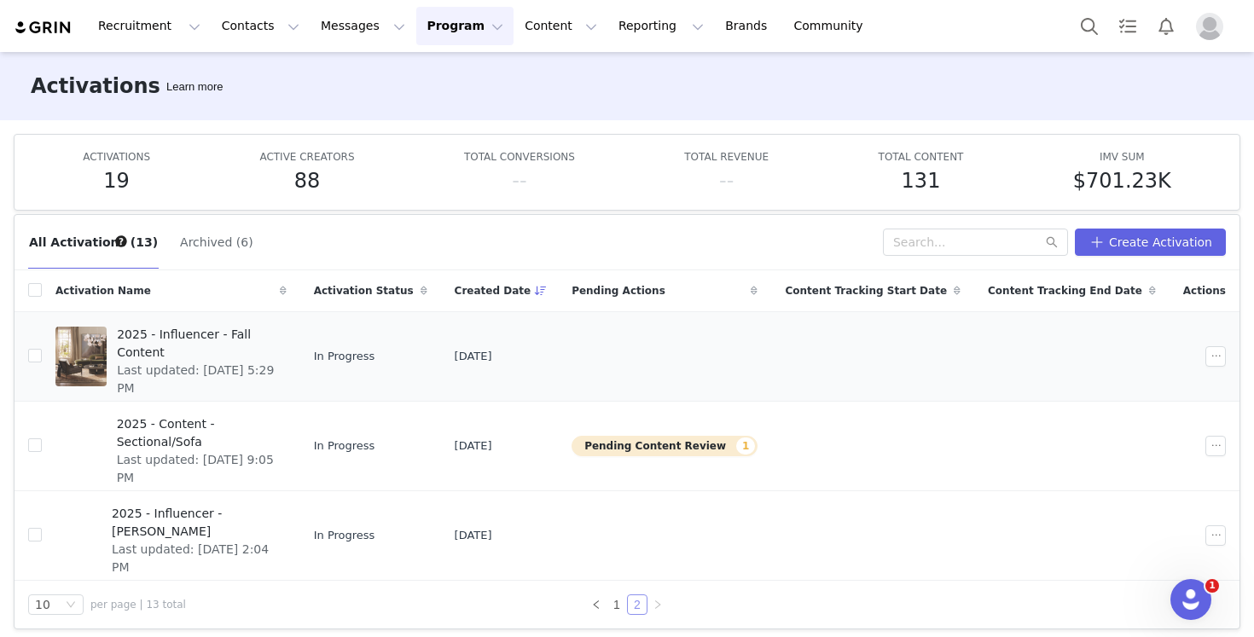
scroll to position [18, 0]
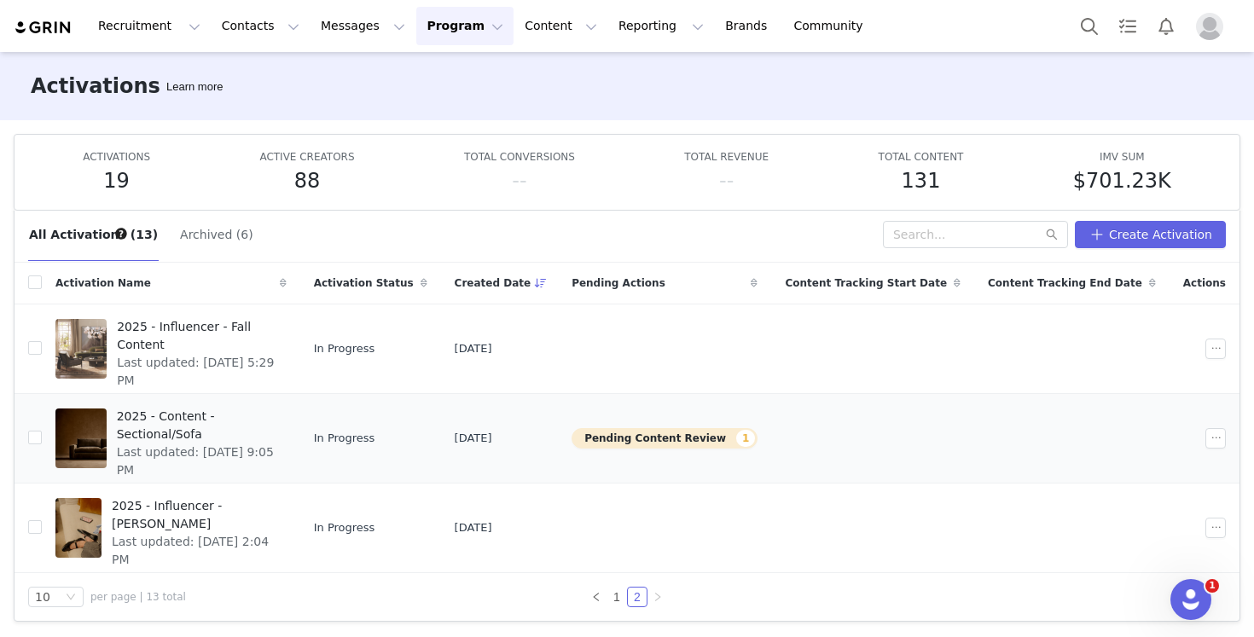
click at [276, 419] on span "2025 - Content - Sectional/Sofa" at bounding box center [197, 426] width 160 height 36
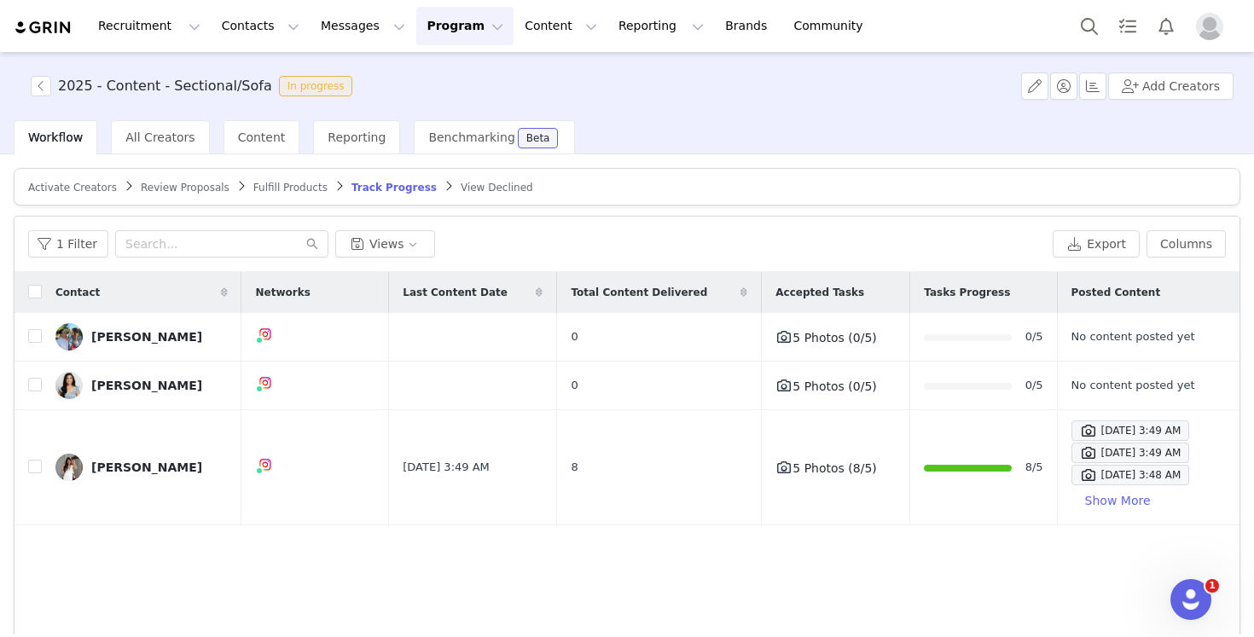
click at [195, 185] on span "Review Proposals" at bounding box center [185, 188] width 89 height 12
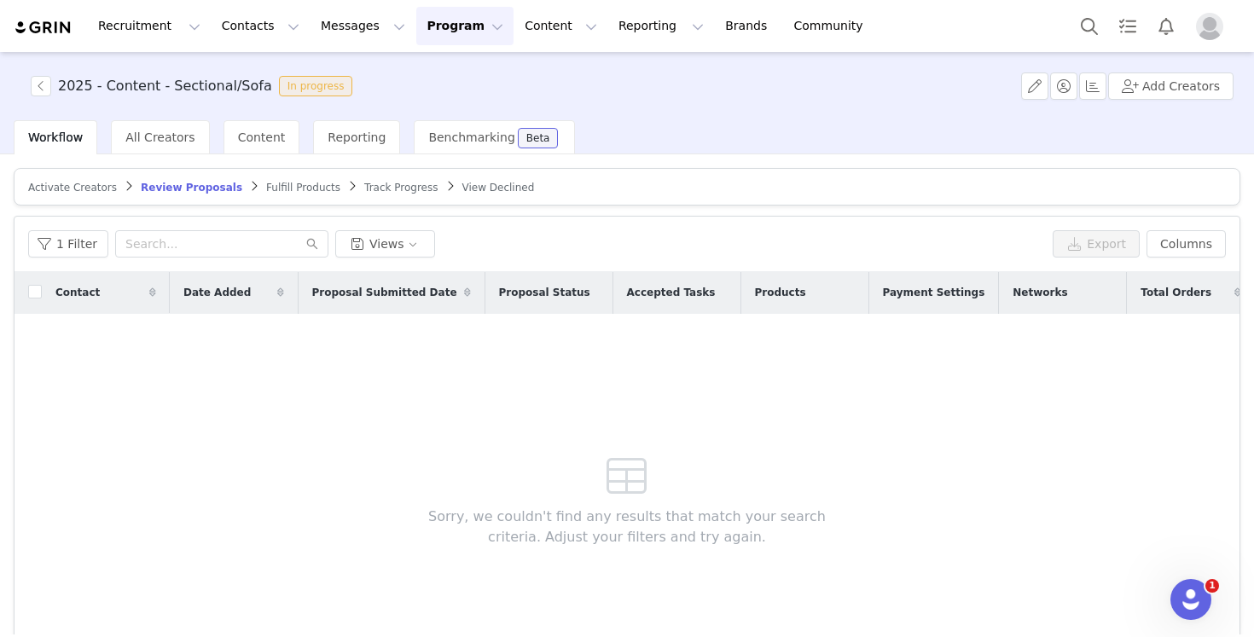
click at [280, 189] on span "Fulfill Products" at bounding box center [303, 188] width 74 height 12
click at [367, 190] on span "Track Progress" at bounding box center [399, 188] width 73 height 12
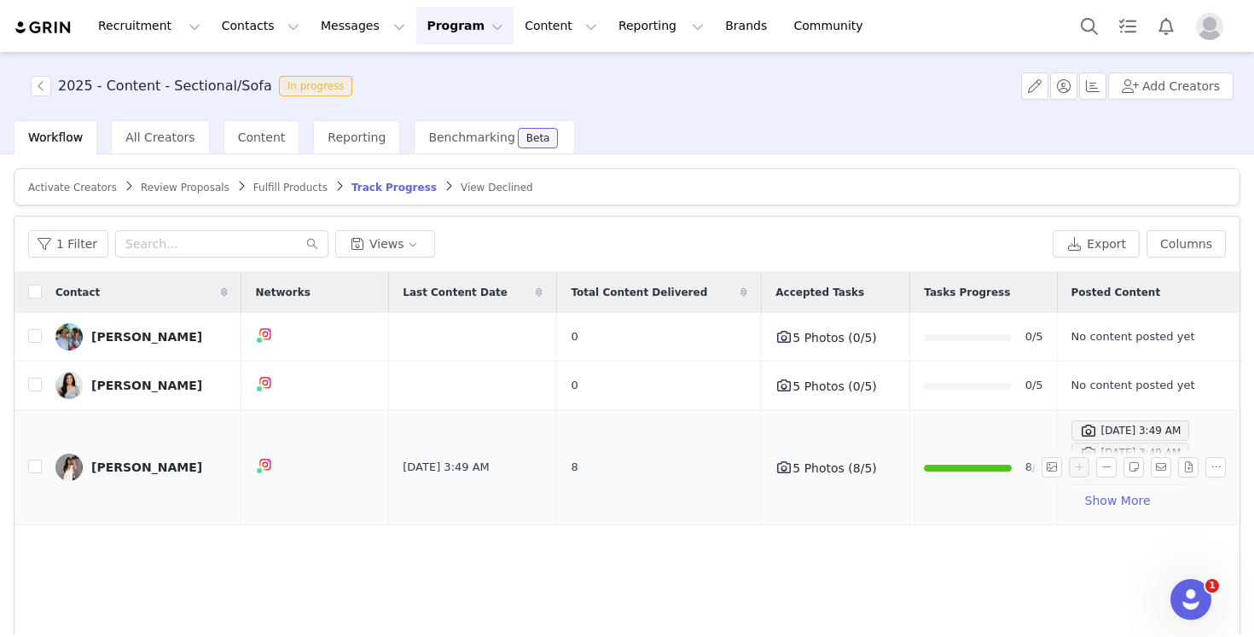
click at [614, 456] on td "8" at bounding box center [659, 467] width 205 height 115
click at [138, 465] on div "[PERSON_NAME]" at bounding box center [146, 468] width 111 height 14
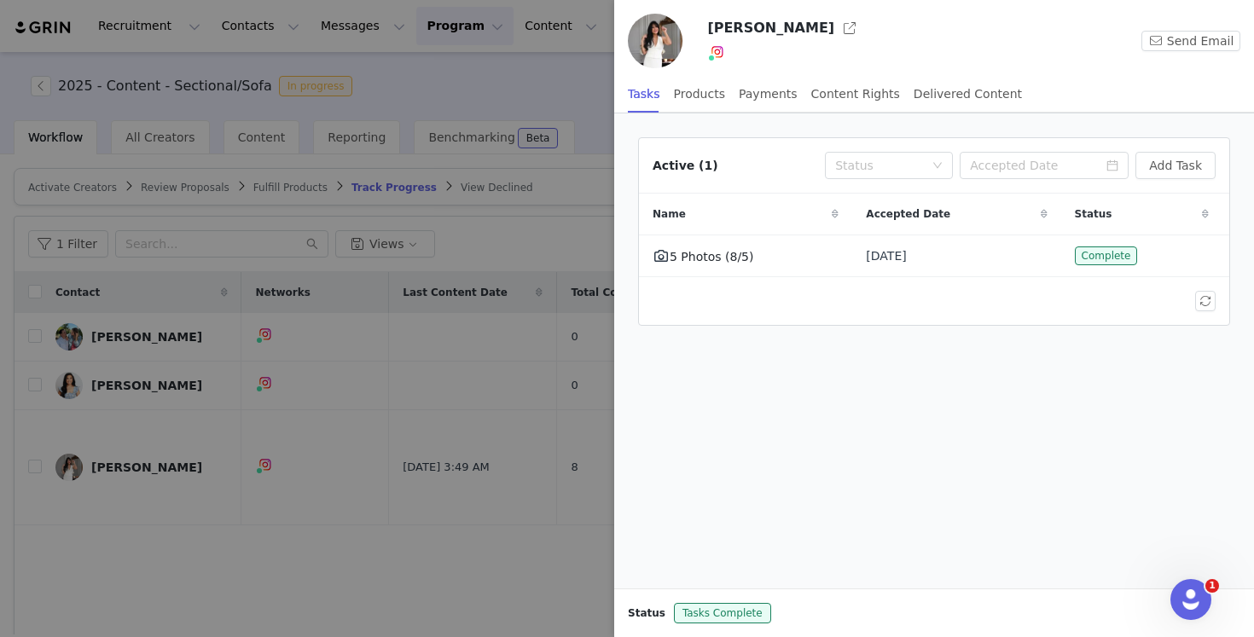
click at [523, 273] on div at bounding box center [627, 318] width 1254 height 637
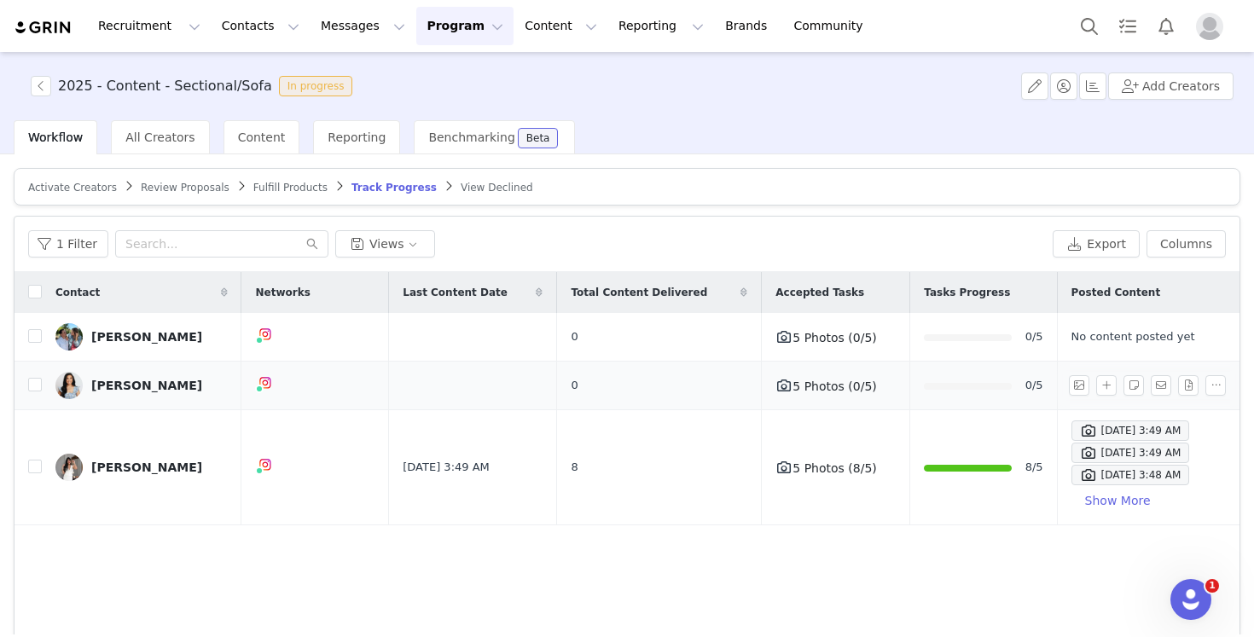
click at [415, 388] on td at bounding box center [473, 386] width 168 height 49
click at [152, 398] on link "[PERSON_NAME]" at bounding box center [141, 385] width 172 height 27
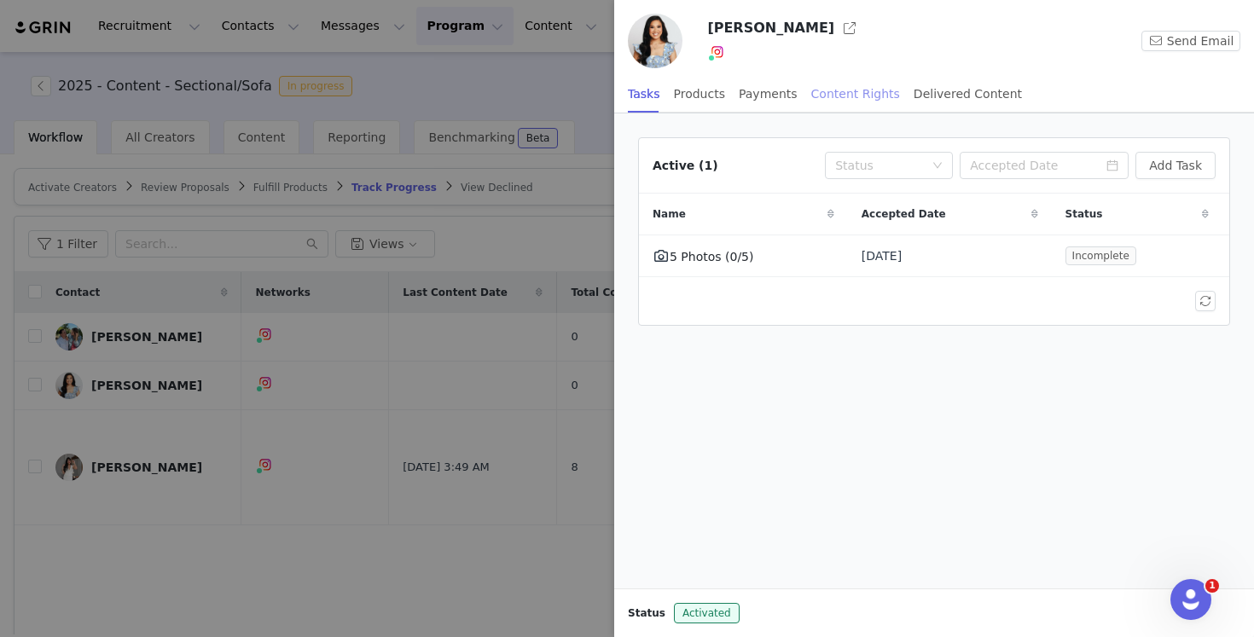
click at [831, 91] on div "Content Rights" at bounding box center [855, 94] width 89 height 38
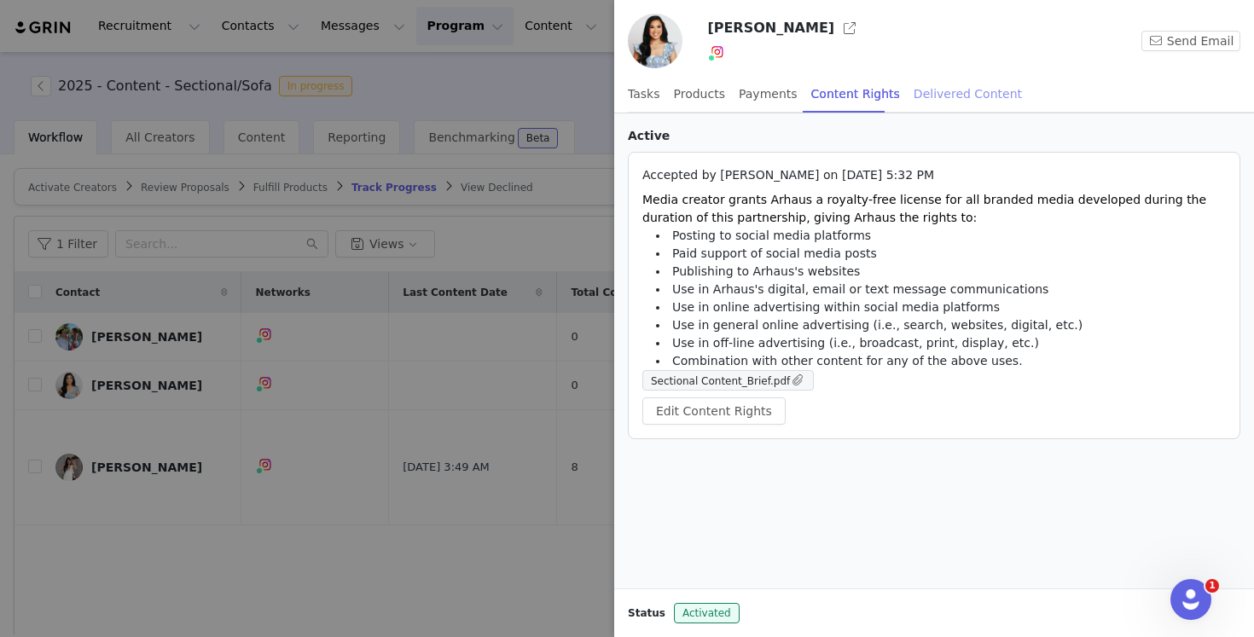
click at [931, 86] on div "Delivered Content" at bounding box center [968, 94] width 108 height 38
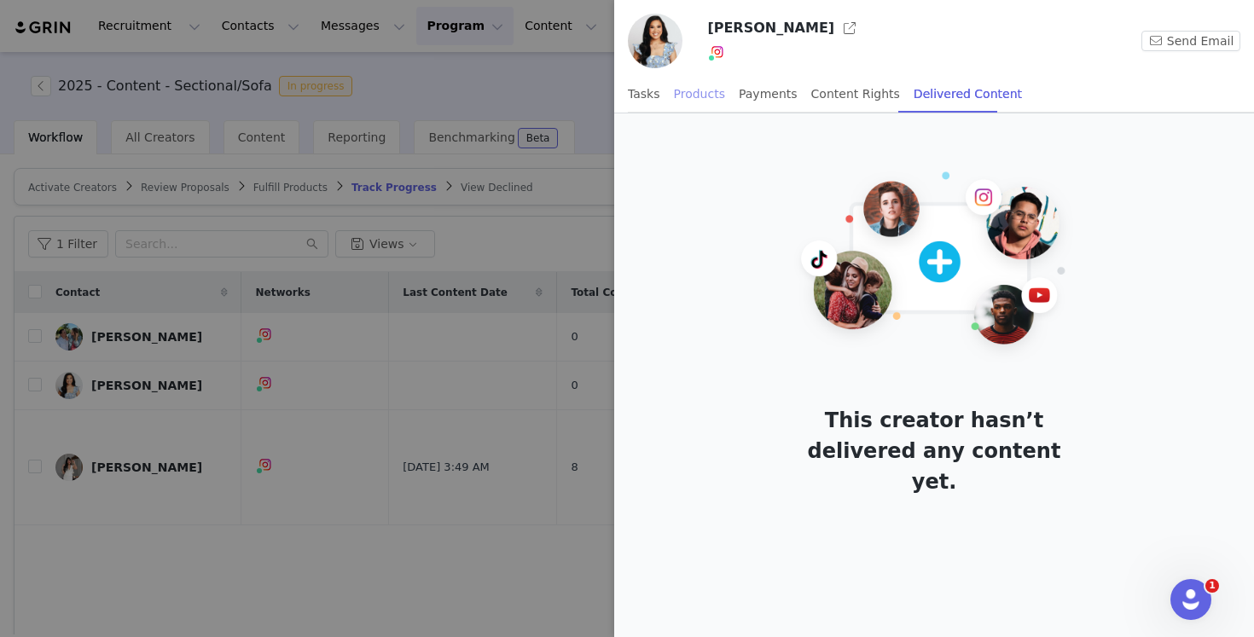
click at [717, 91] on div "Products" at bounding box center [699, 94] width 51 height 38
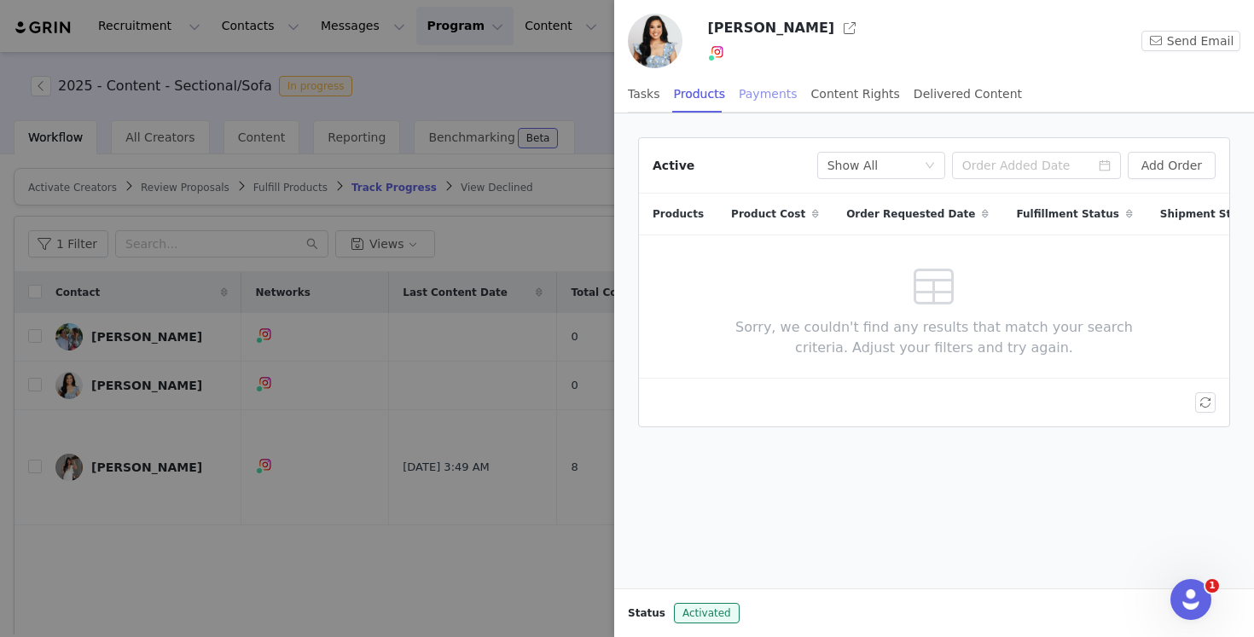
click at [769, 101] on div "Payments" at bounding box center [768, 94] width 59 height 38
click at [811, 99] on div "Content Rights" at bounding box center [855, 94] width 89 height 38
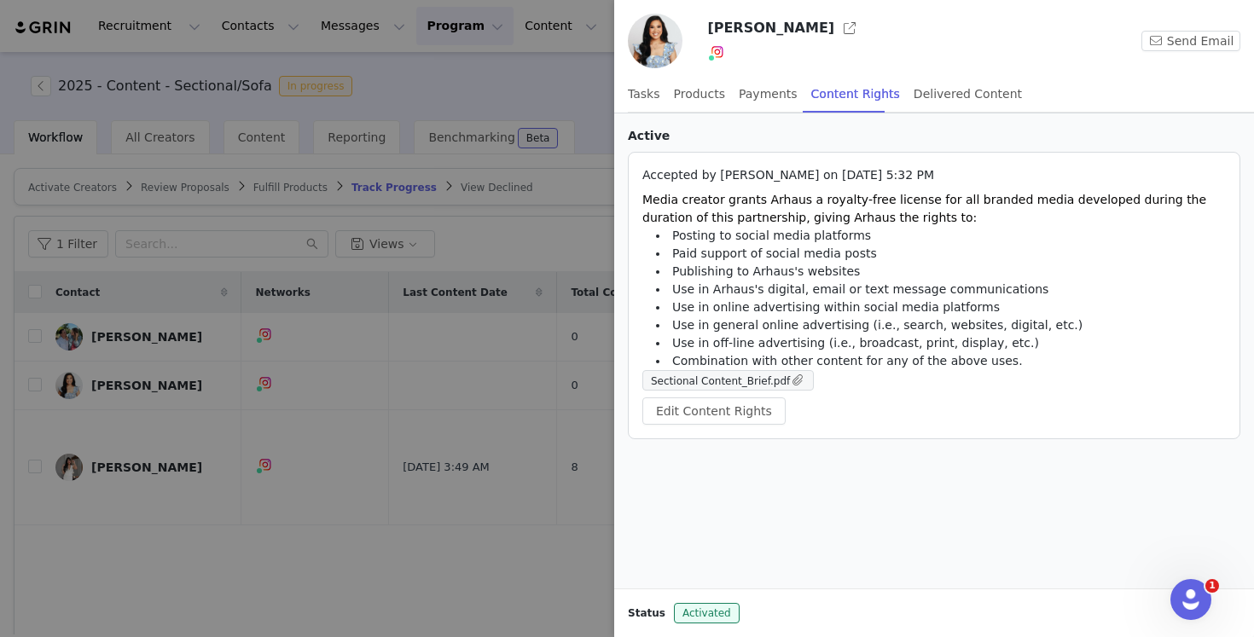
click at [449, 560] on div at bounding box center [627, 318] width 1254 height 637
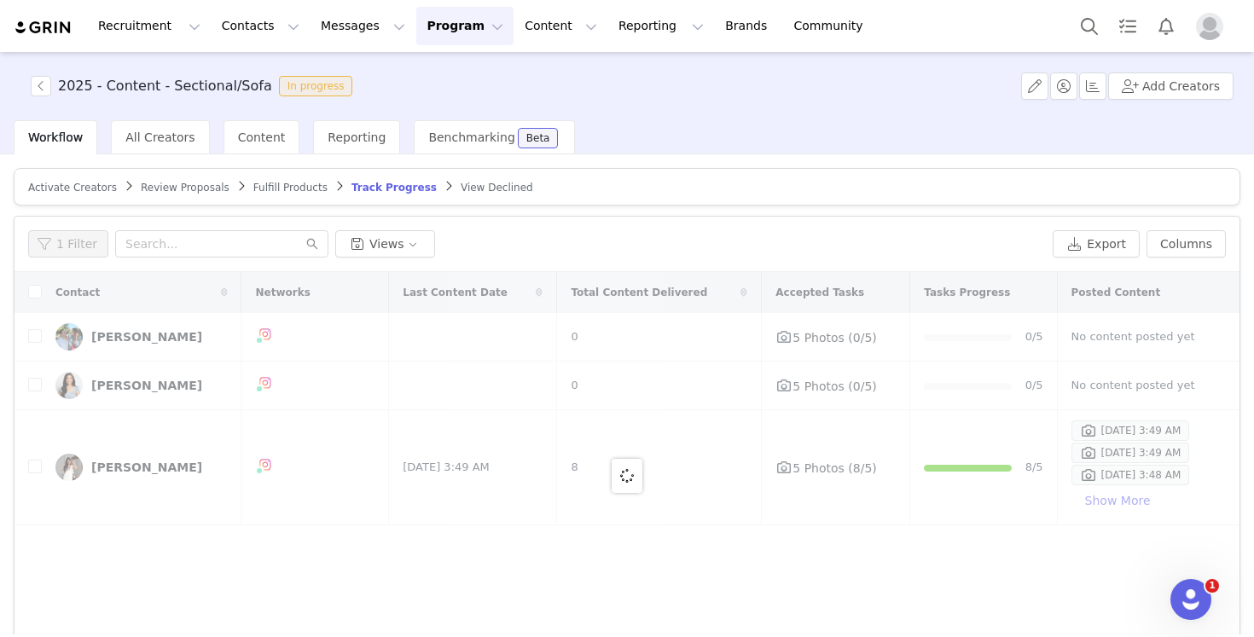
click at [142, 339] on div "[PERSON_NAME]" at bounding box center [146, 337] width 111 height 14
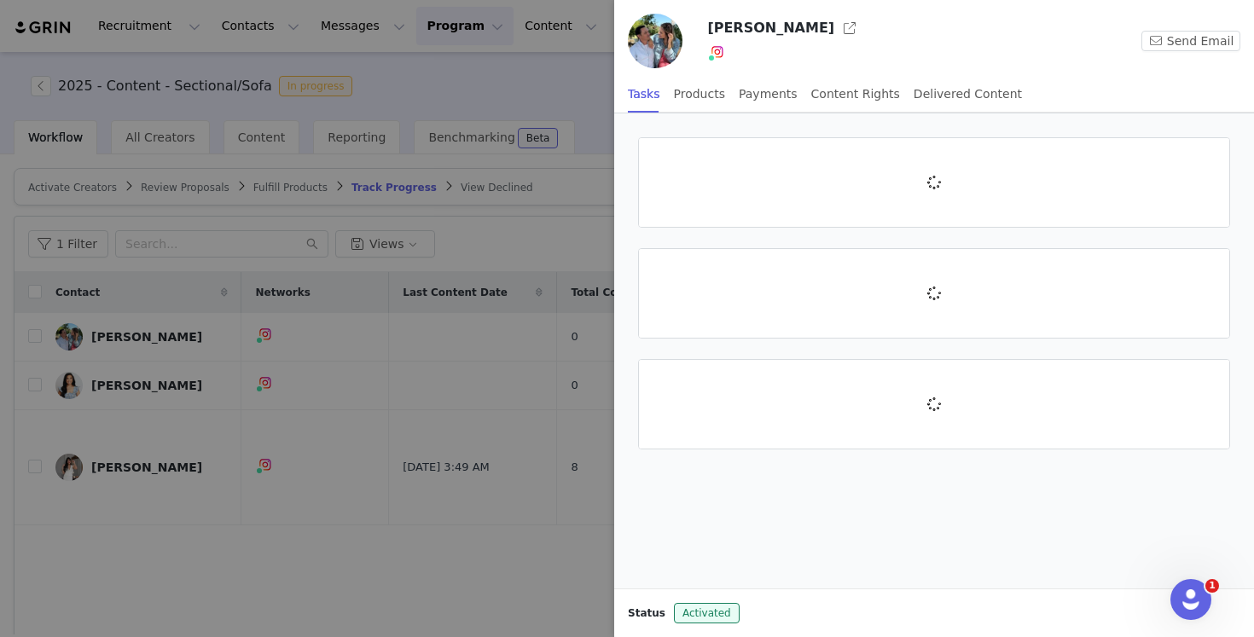
click at [142, 339] on div at bounding box center [627, 318] width 1254 height 637
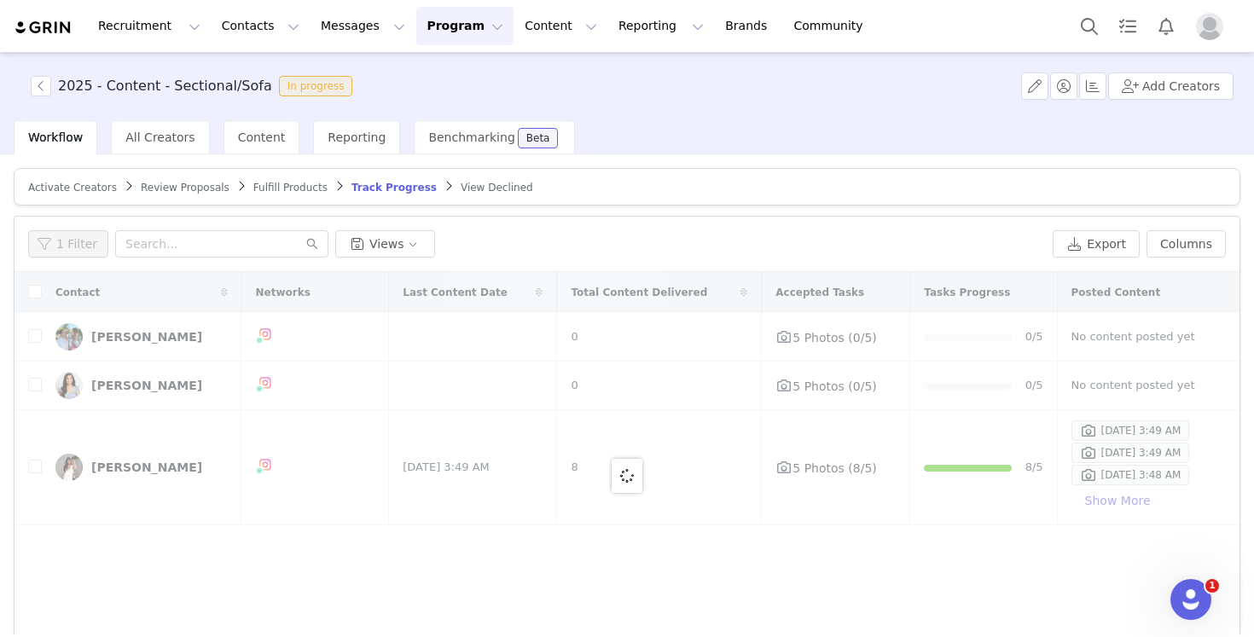
click at [142, 339] on div at bounding box center [627, 475] width 1225 height 407
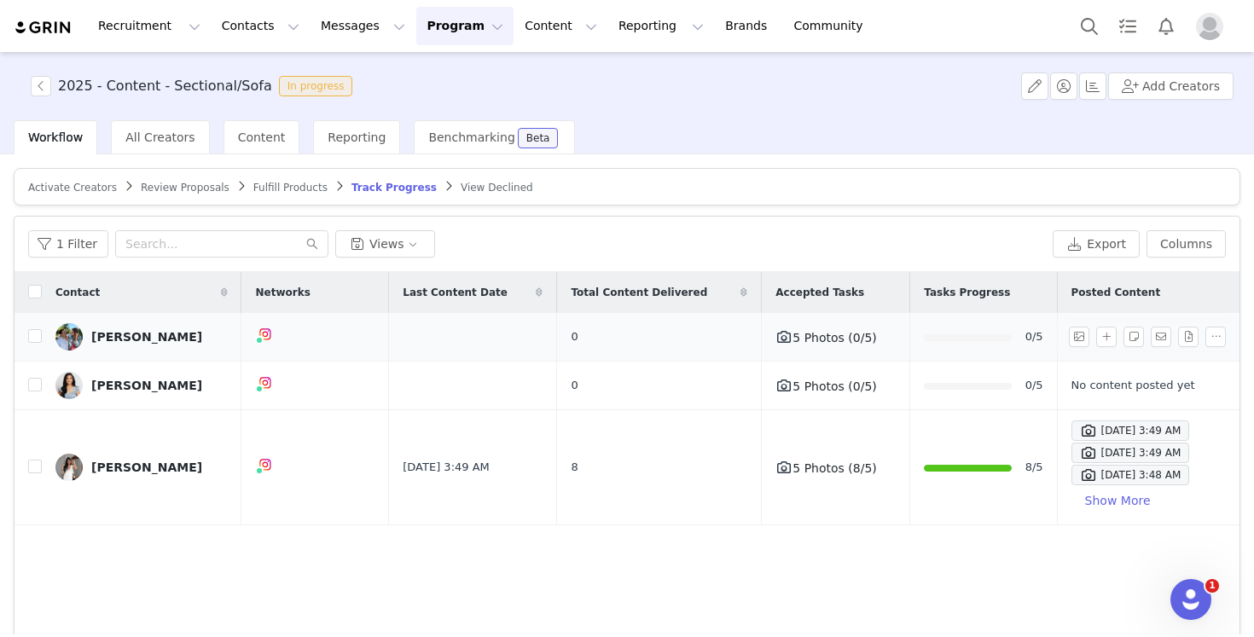
click at [142, 330] on div "[PERSON_NAME]" at bounding box center [146, 337] width 111 height 14
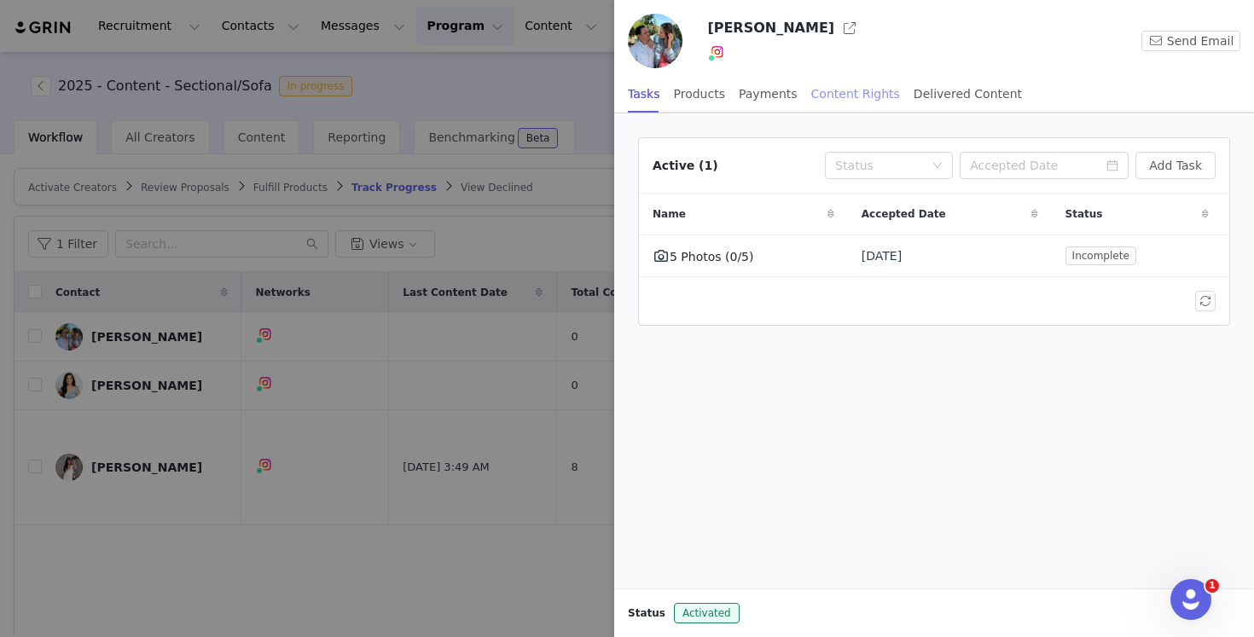
click at [864, 94] on div "Content Rights" at bounding box center [855, 94] width 89 height 38
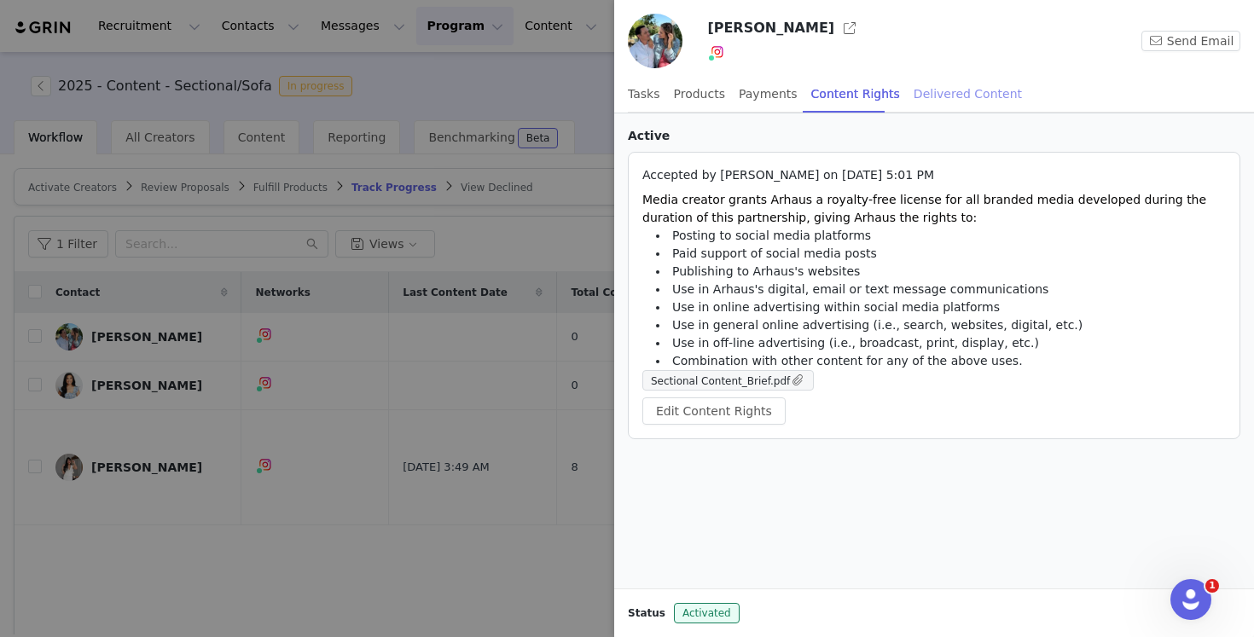
click at [932, 93] on div "Delivered Content" at bounding box center [968, 94] width 108 height 38
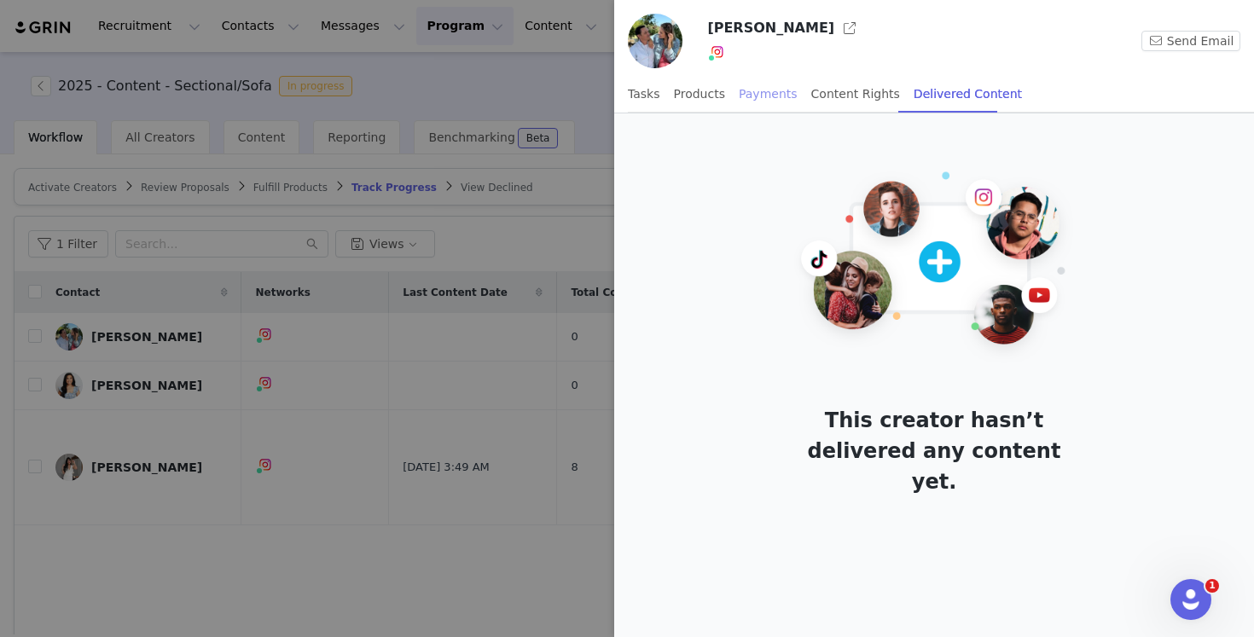
click at [762, 97] on div "Payments" at bounding box center [768, 94] width 59 height 38
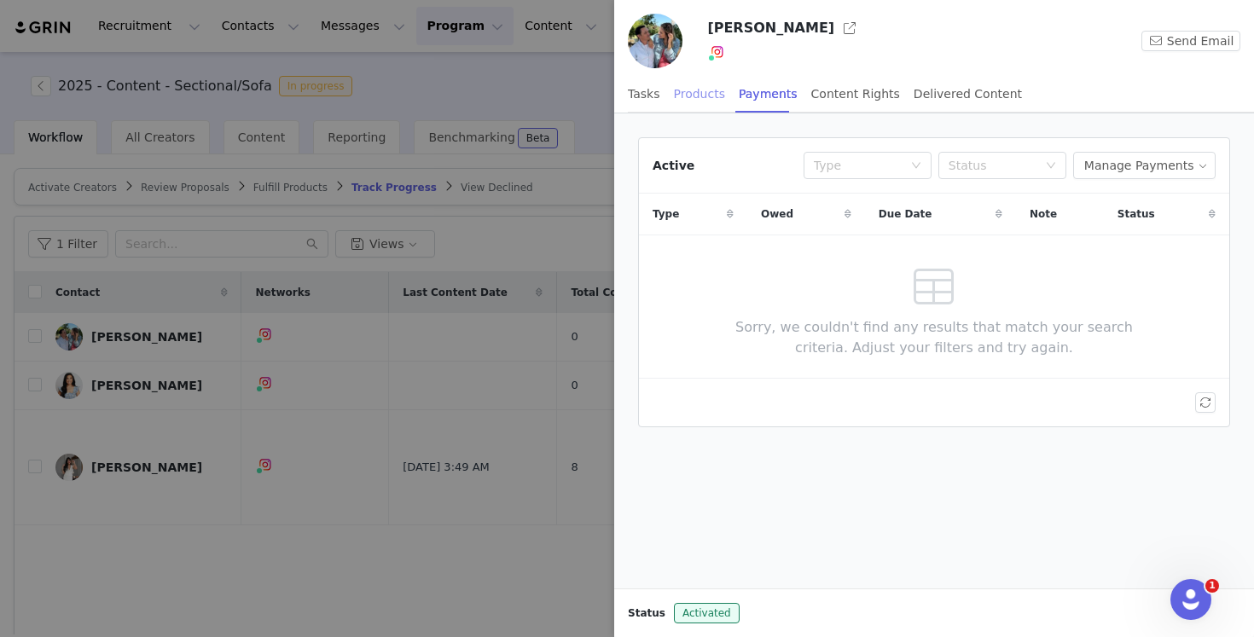
click at [694, 104] on div "Products" at bounding box center [699, 94] width 51 height 38
click at [450, 542] on div at bounding box center [627, 318] width 1254 height 637
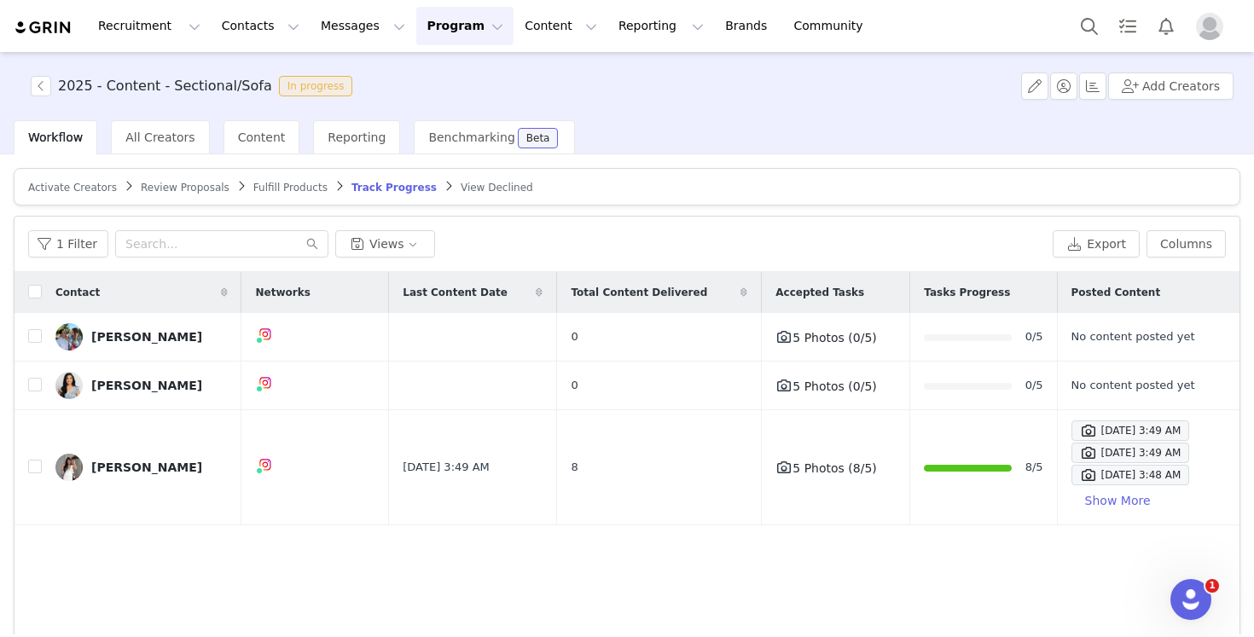
click at [24, 30] on img at bounding box center [44, 28] width 60 height 16
